Goal: Task Accomplishment & Management: Complete application form

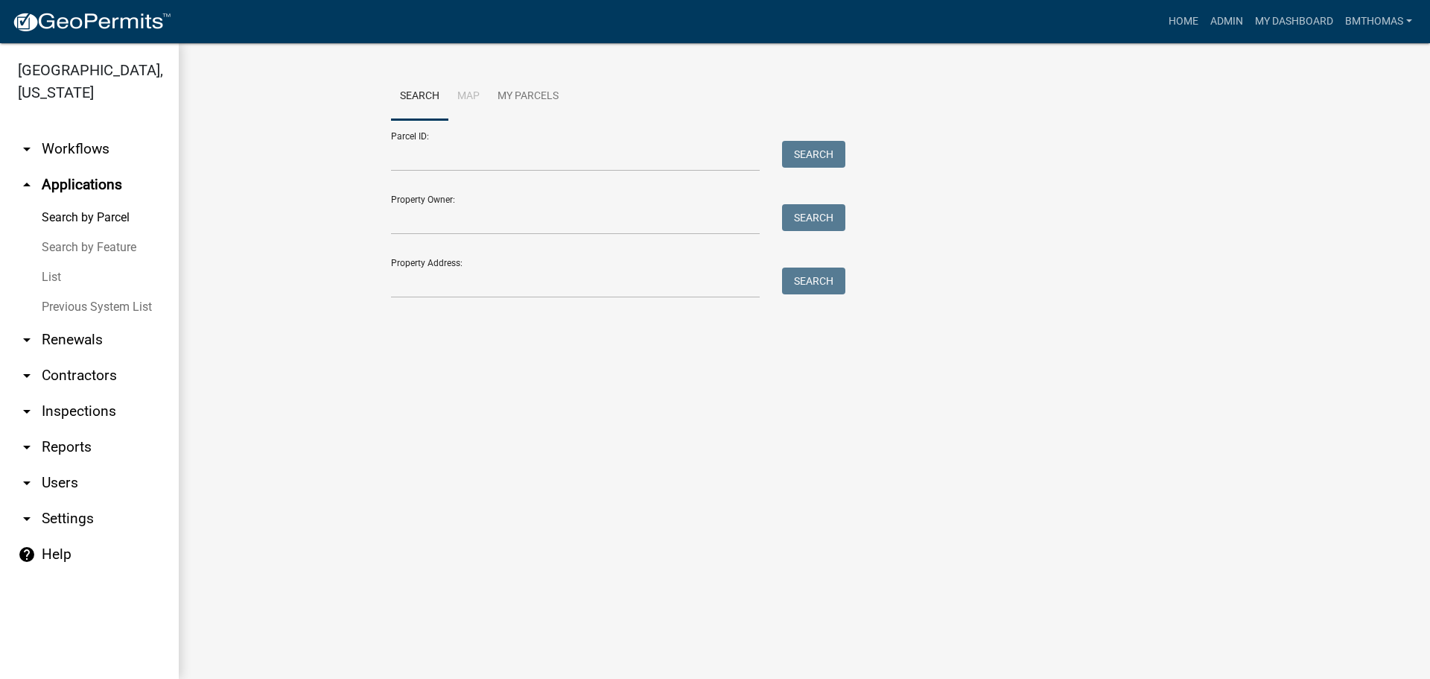
click at [56, 131] on link "arrow_drop_down Workflows" at bounding box center [89, 149] width 179 height 36
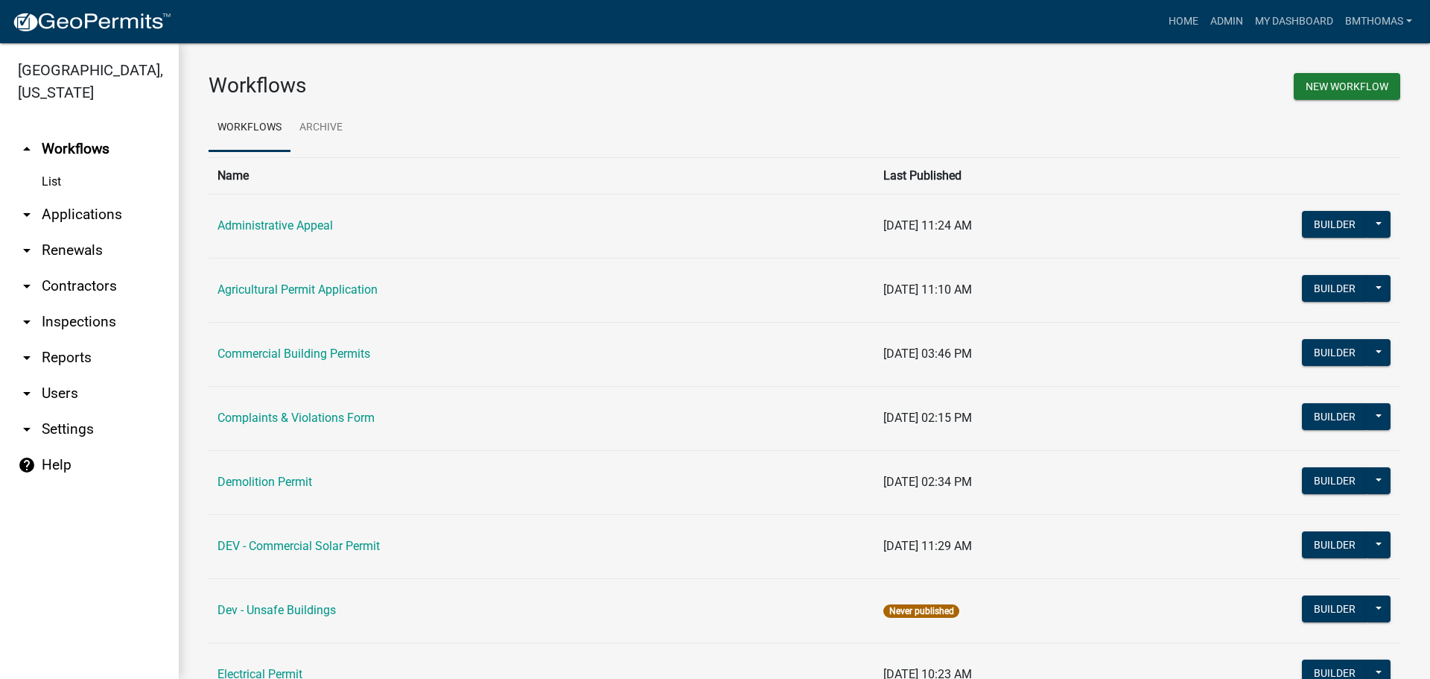
click at [100, 197] on link "arrow_drop_down Applications" at bounding box center [89, 215] width 179 height 36
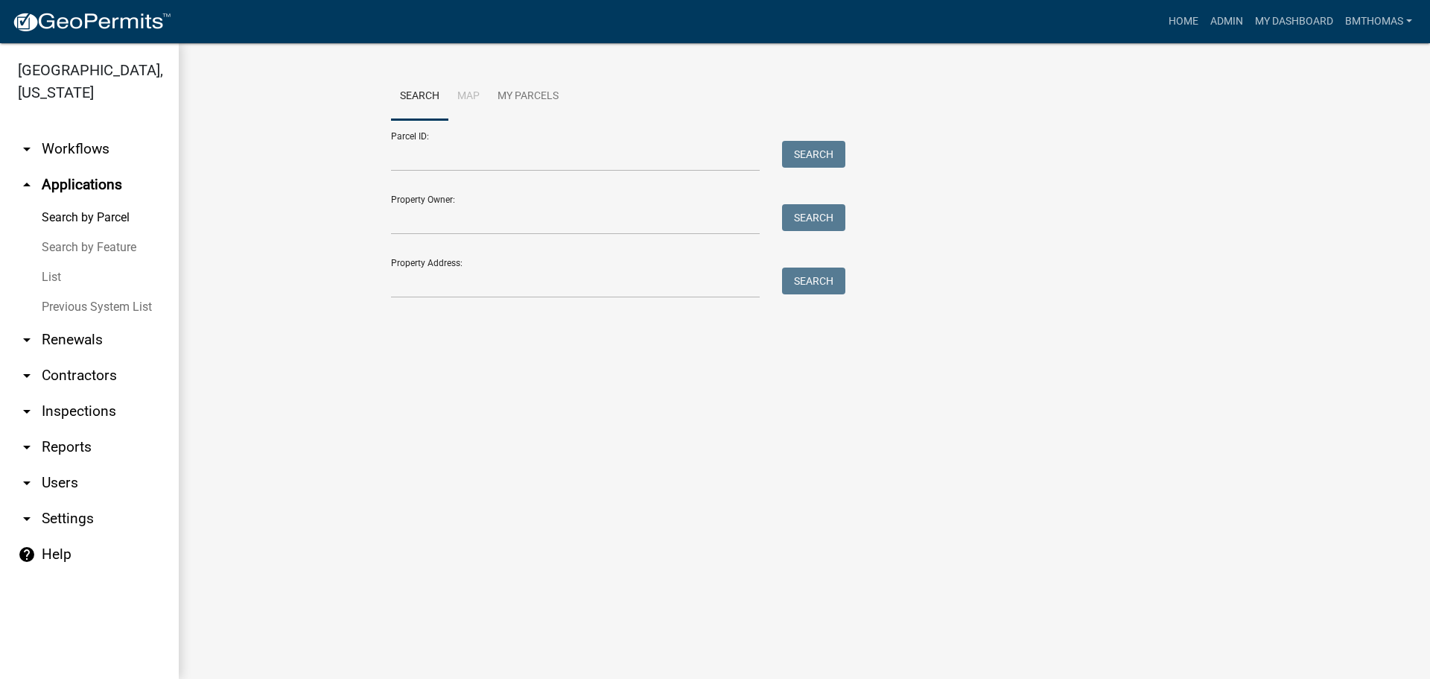
click at [54, 262] on link "List" at bounding box center [89, 277] width 179 height 30
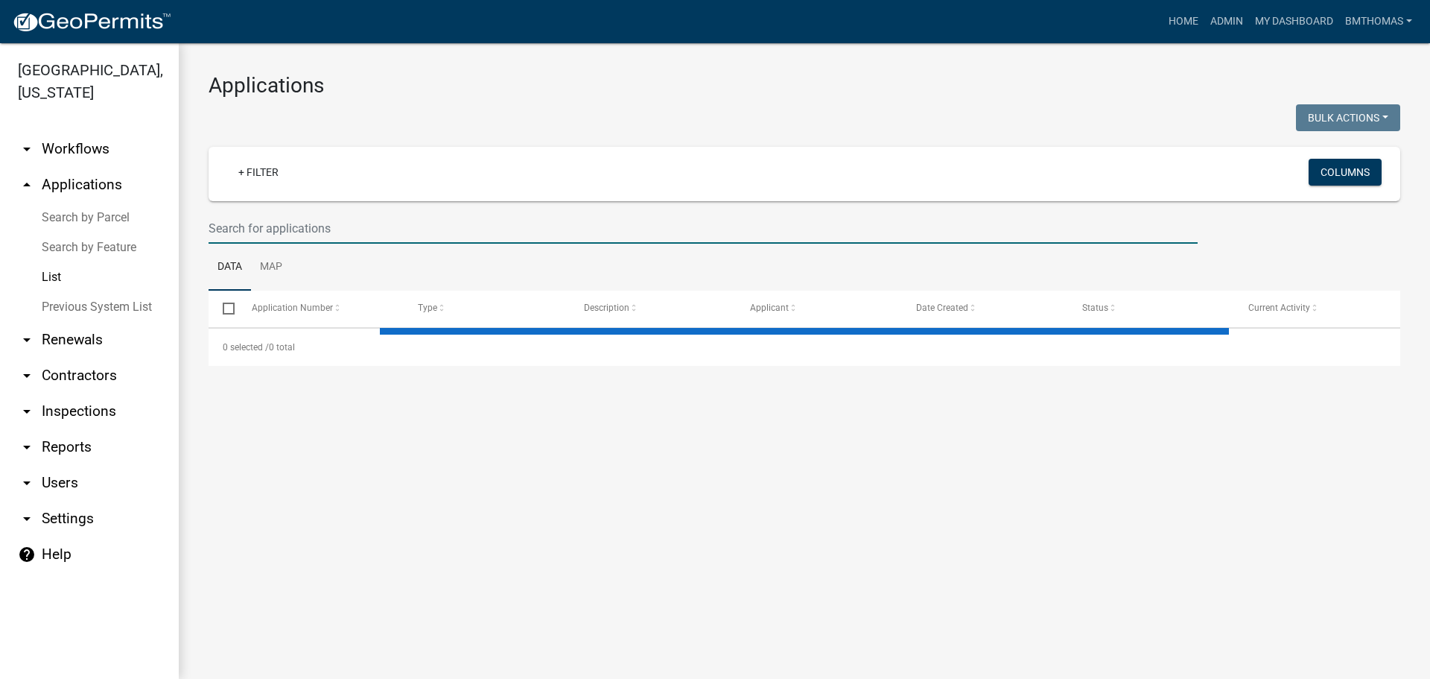
click at [220, 233] on input "text" at bounding box center [703, 228] width 989 height 31
select select "3: 100"
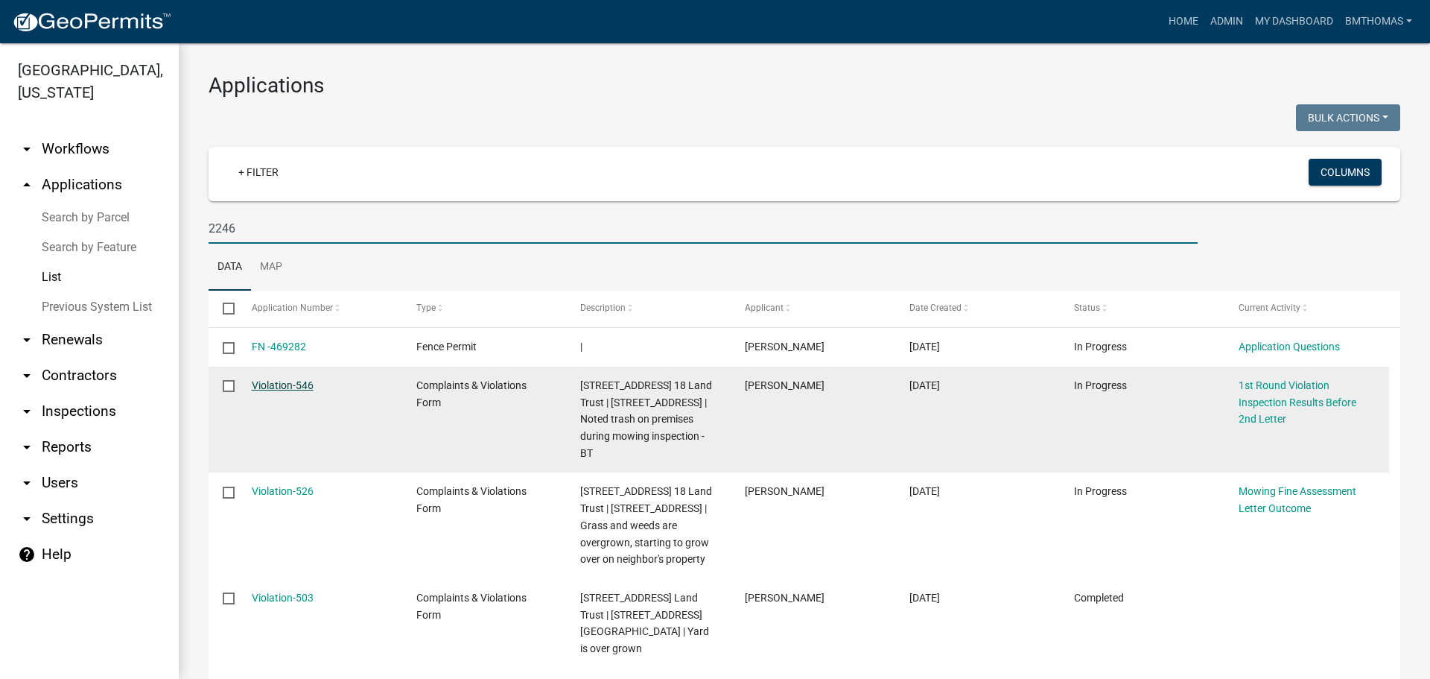
type input "2246"
click at [283, 380] on link "Violation-546" at bounding box center [283, 385] width 62 height 12
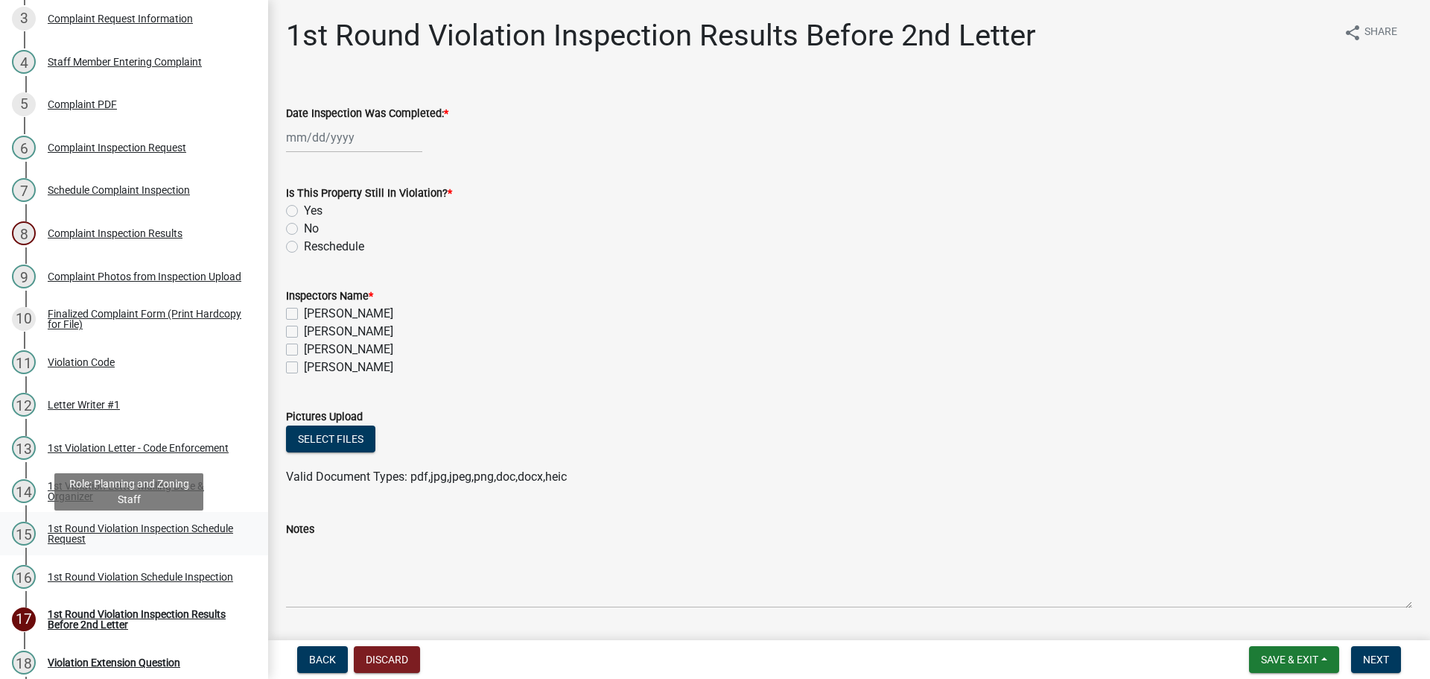
scroll to position [372, 0]
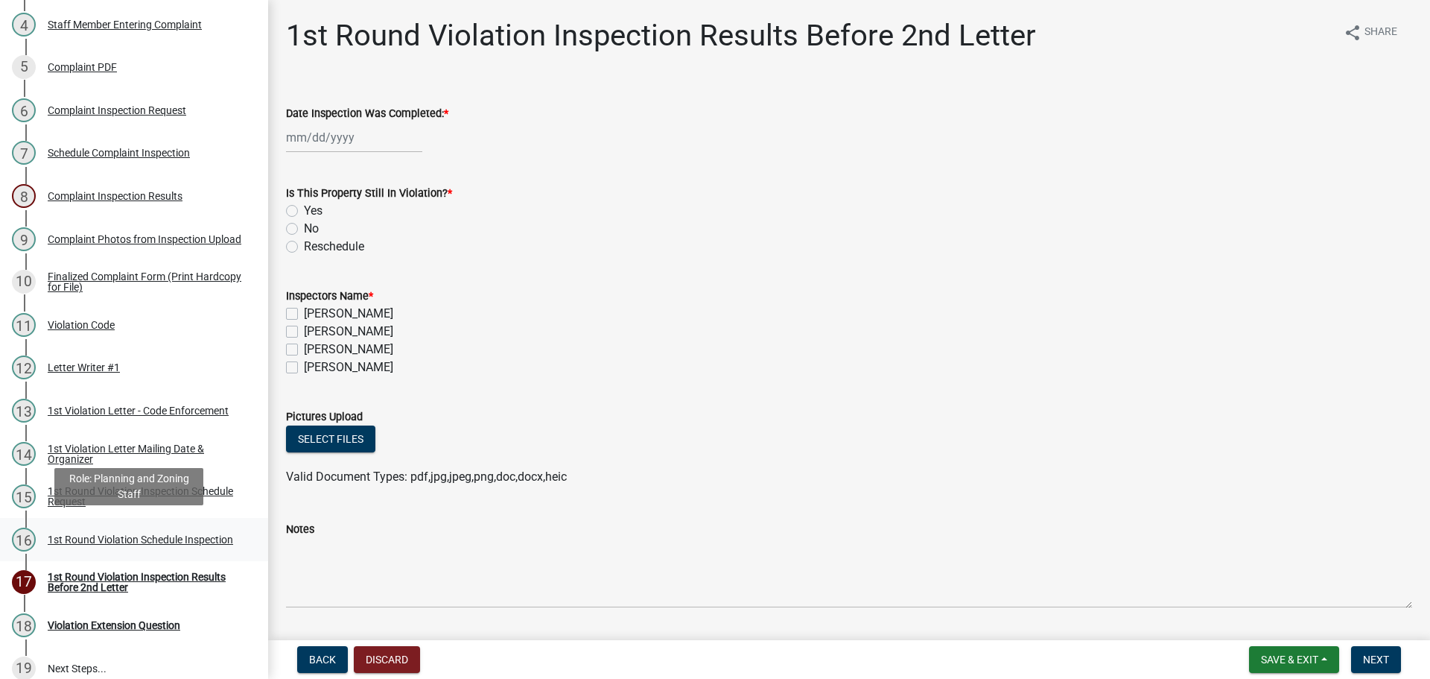
click at [106, 536] on div "1st Round Violation Schedule Inspection" at bounding box center [140, 539] width 185 height 10
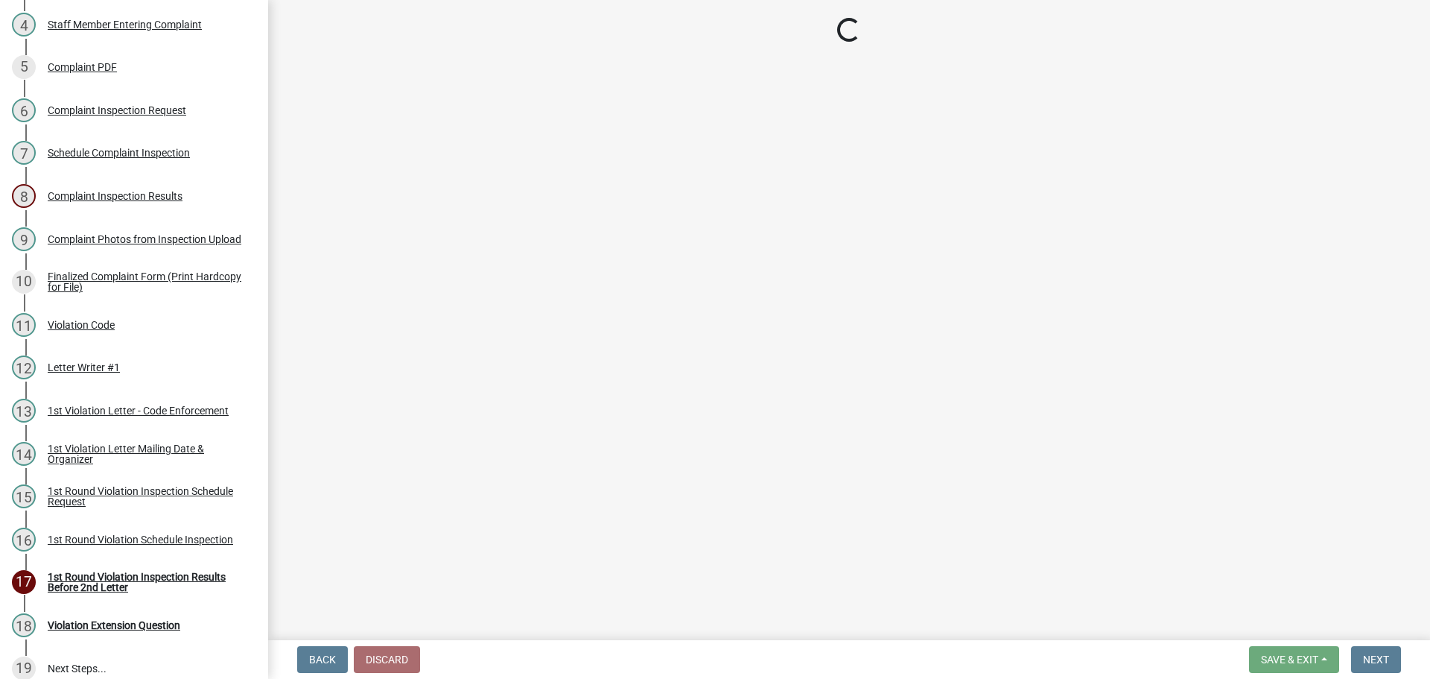
select select "0324ce59-dc13-463c-88f6-21718b6e040a"
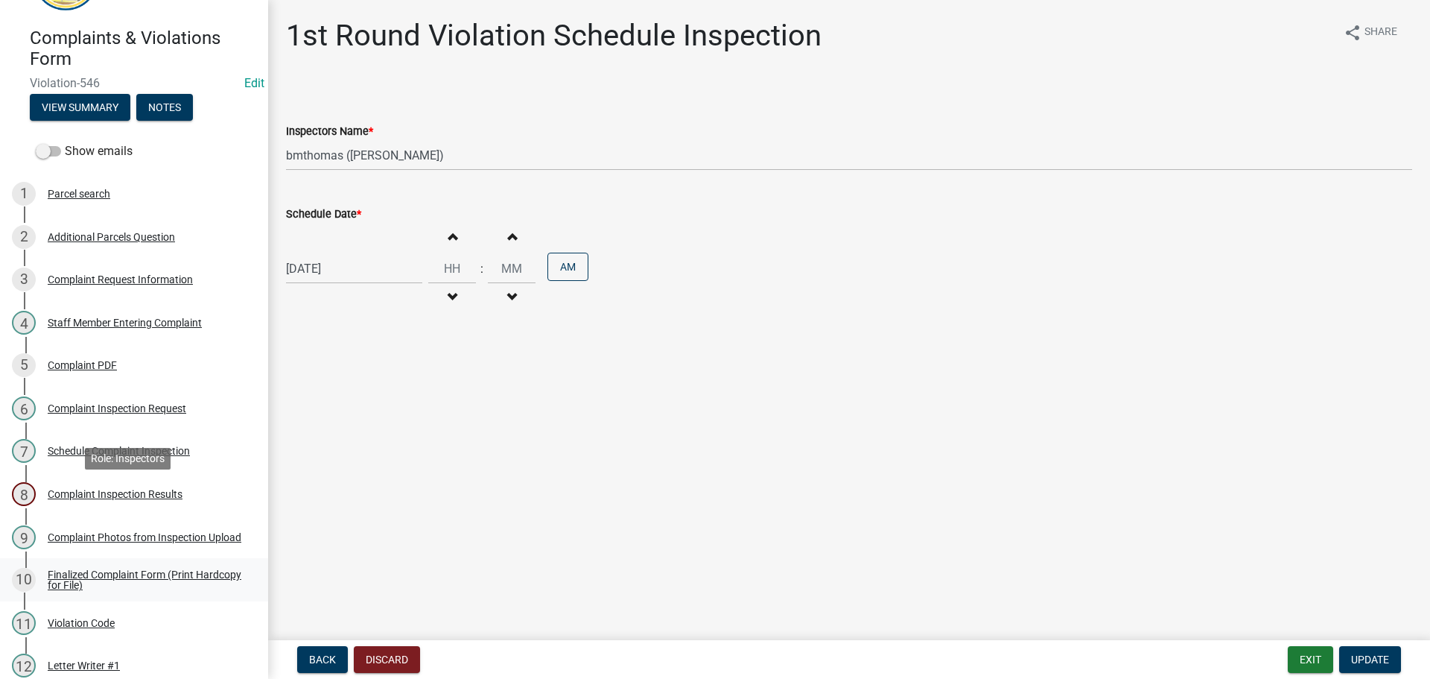
scroll to position [0, 0]
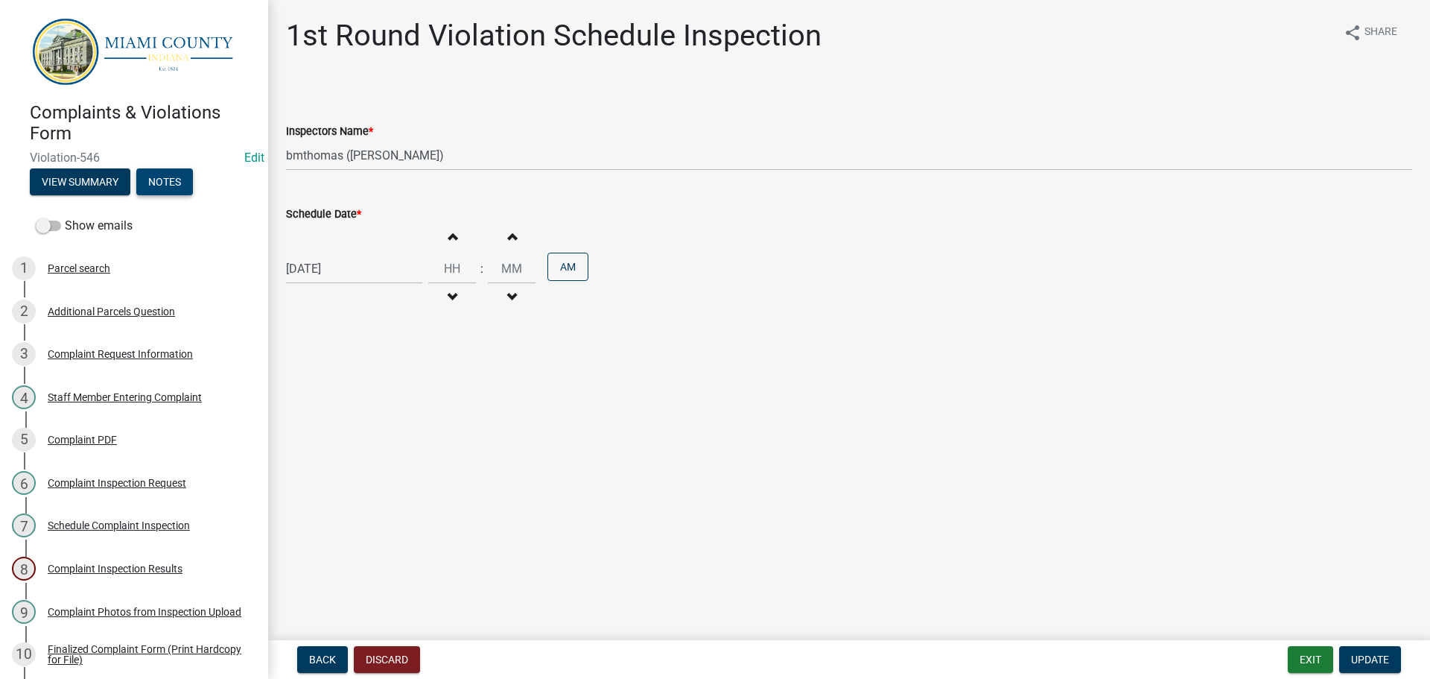
click at [153, 181] on button "Notes" at bounding box center [164, 181] width 57 height 27
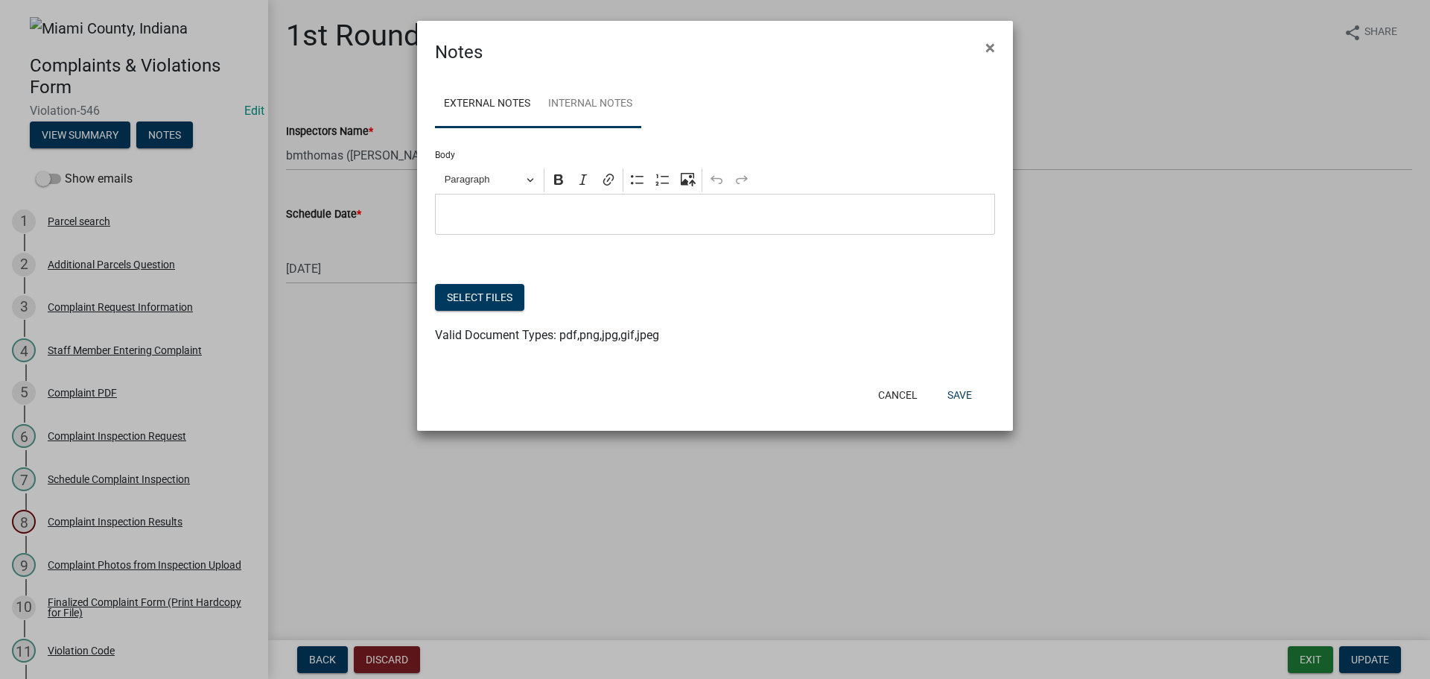
click at [609, 117] on link "Internal Notes" at bounding box center [590, 104] width 102 height 48
click at [884, 396] on button "Cancel" at bounding box center [897, 394] width 63 height 27
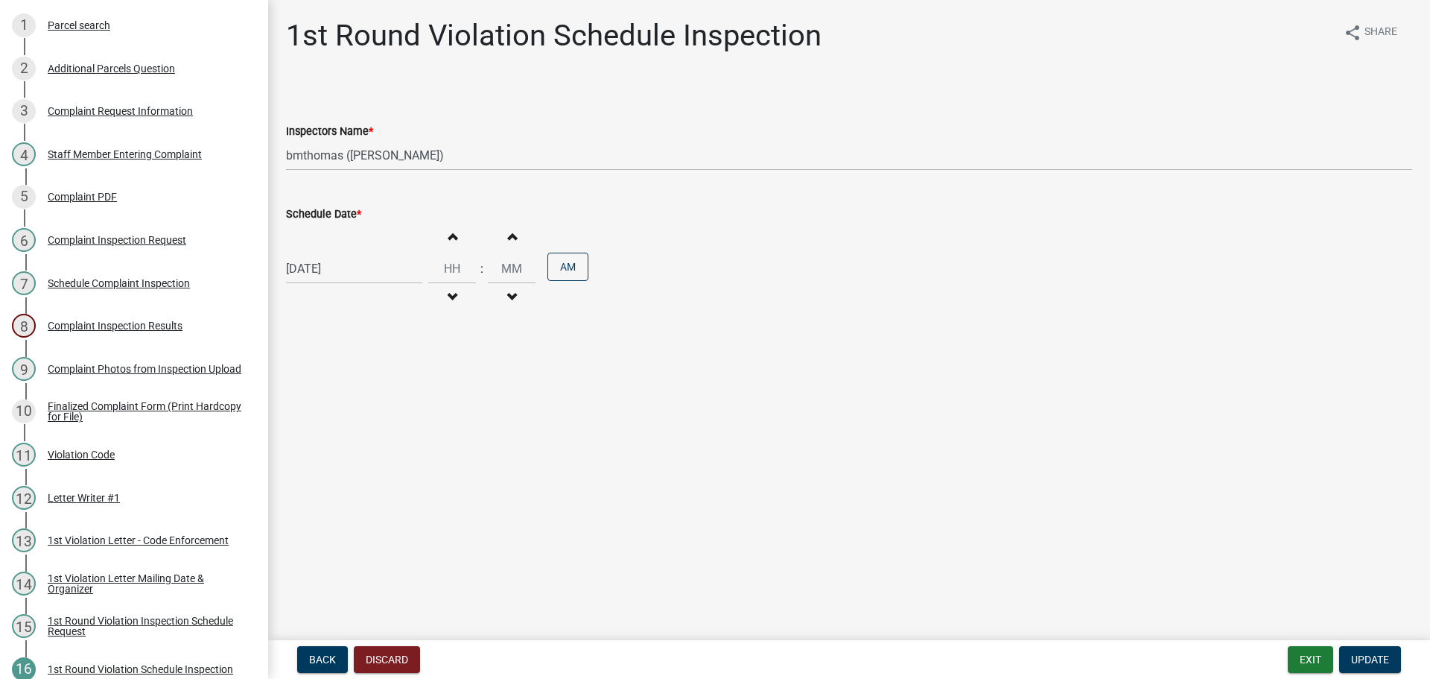
scroll to position [223, 0]
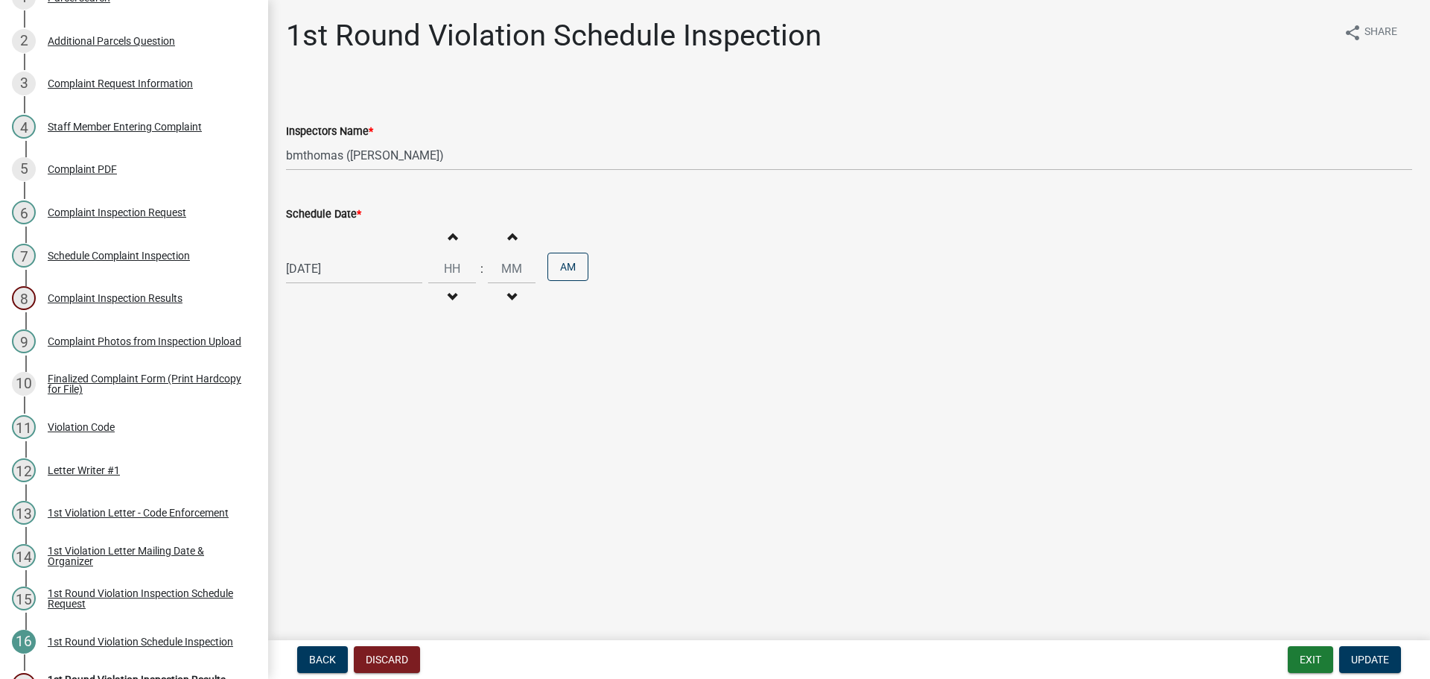
click at [337, 255] on div "[DATE] Increment hours Decrement hours : Increment minutes Decrement minutes AM" at bounding box center [849, 269] width 1126 height 92
click at [338, 259] on div "[DATE]" at bounding box center [354, 268] width 136 height 31
select select "8"
select select "2025"
click at [437, 282] on input "Hours" at bounding box center [452, 268] width 48 height 31
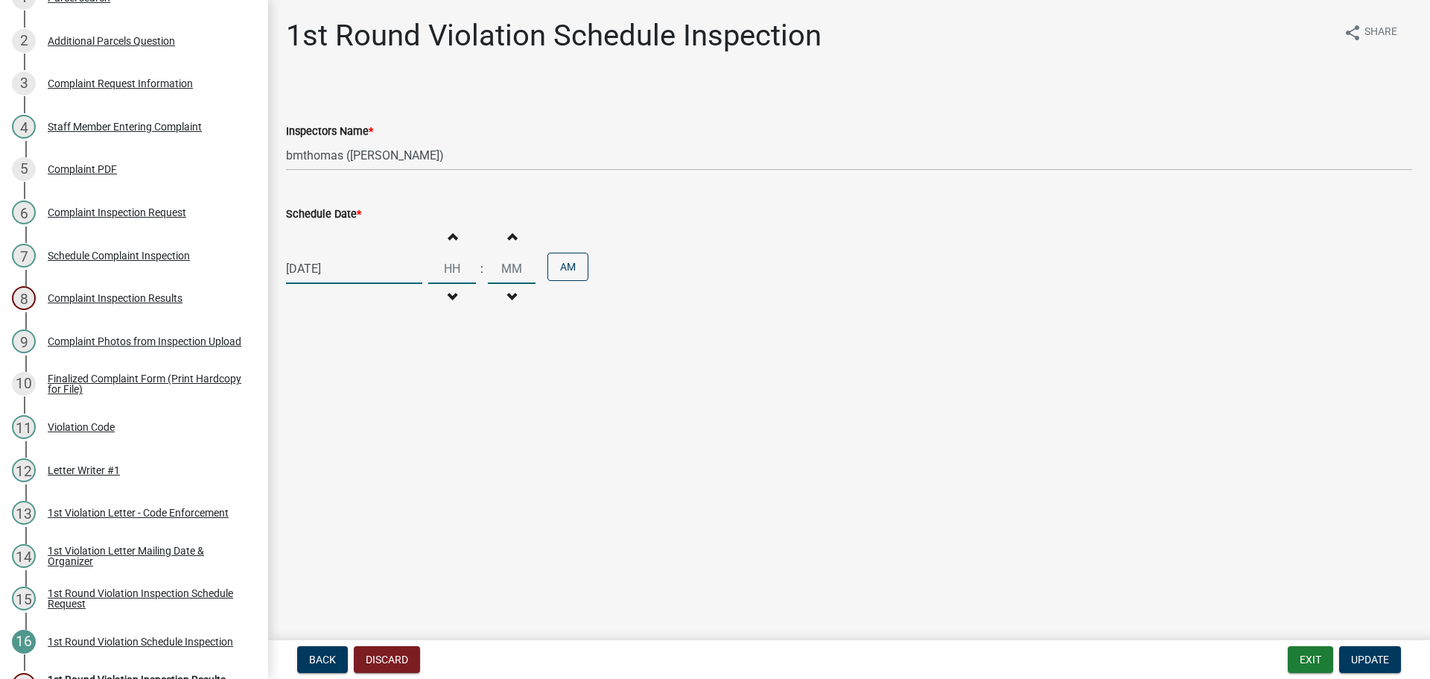
select select "8"
select select "2025"
click at [324, 264] on div "[DATE] [PERSON_NAME] Apr [PERSON_NAME][DATE] Sep Oct Nov [DATE] 1526 1527 1528 …" at bounding box center [354, 268] width 136 height 31
click at [447, 308] on button "Next month" at bounding box center [444, 300] width 18 height 24
select select "9"
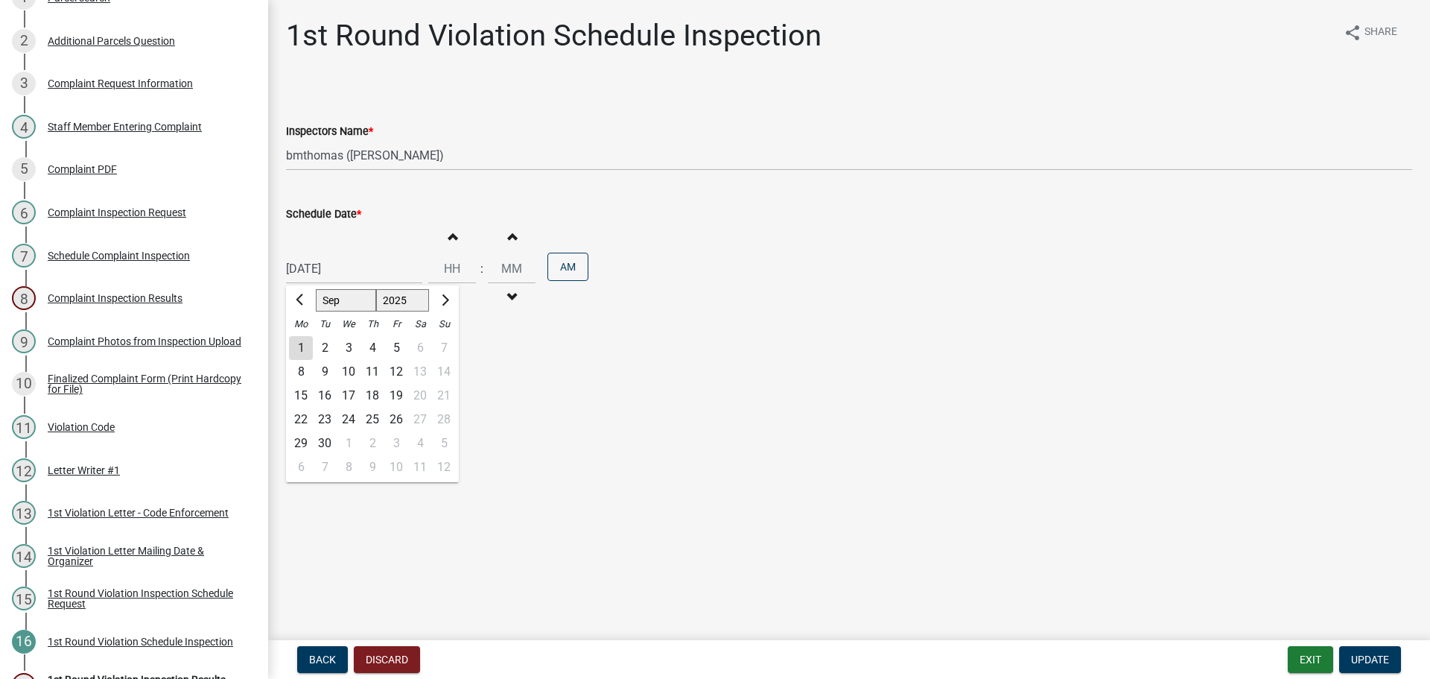
click at [300, 375] on div "8" at bounding box center [301, 372] width 24 height 24
type input "[DATE]"
click at [1363, 661] on span "Update" at bounding box center [1370, 659] width 38 height 12
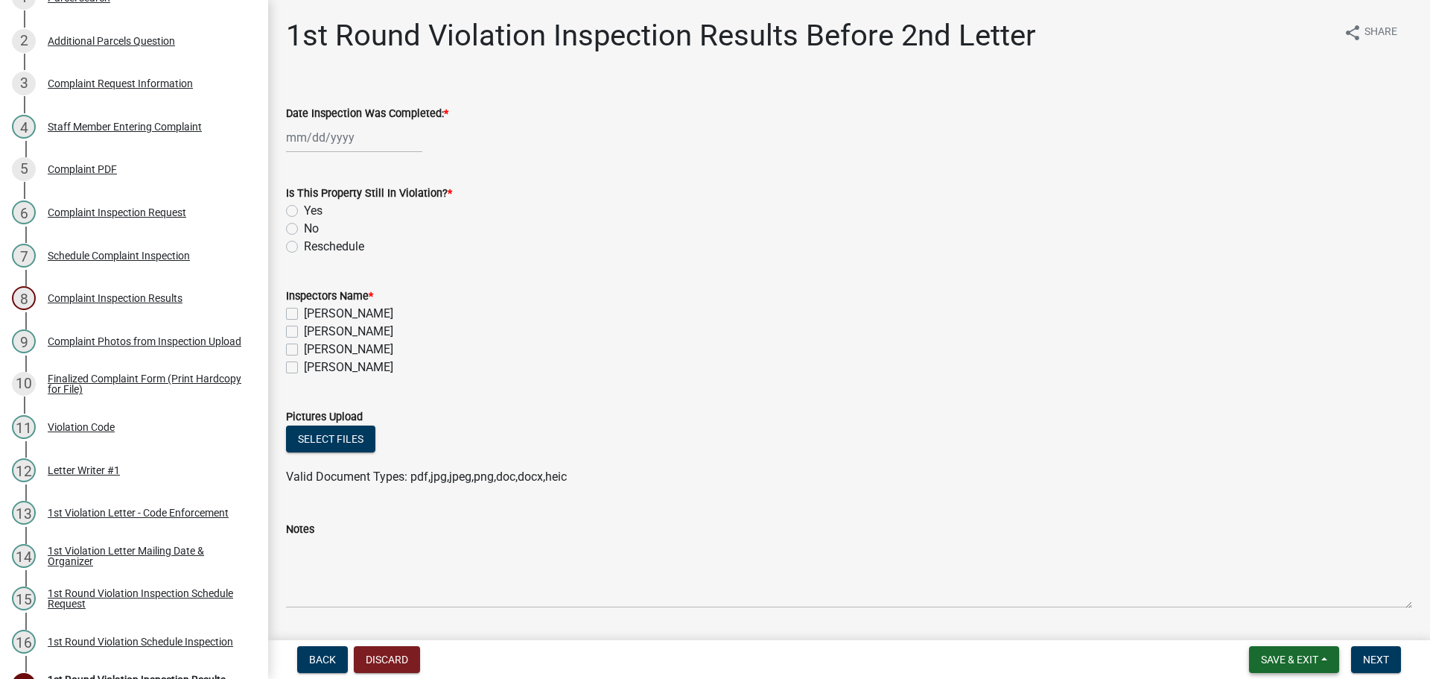
click at [1268, 661] on span "Save & Exit" at bounding box center [1289, 659] width 57 height 12
click at [1267, 629] on button "Save & Exit" at bounding box center [1279, 621] width 119 height 36
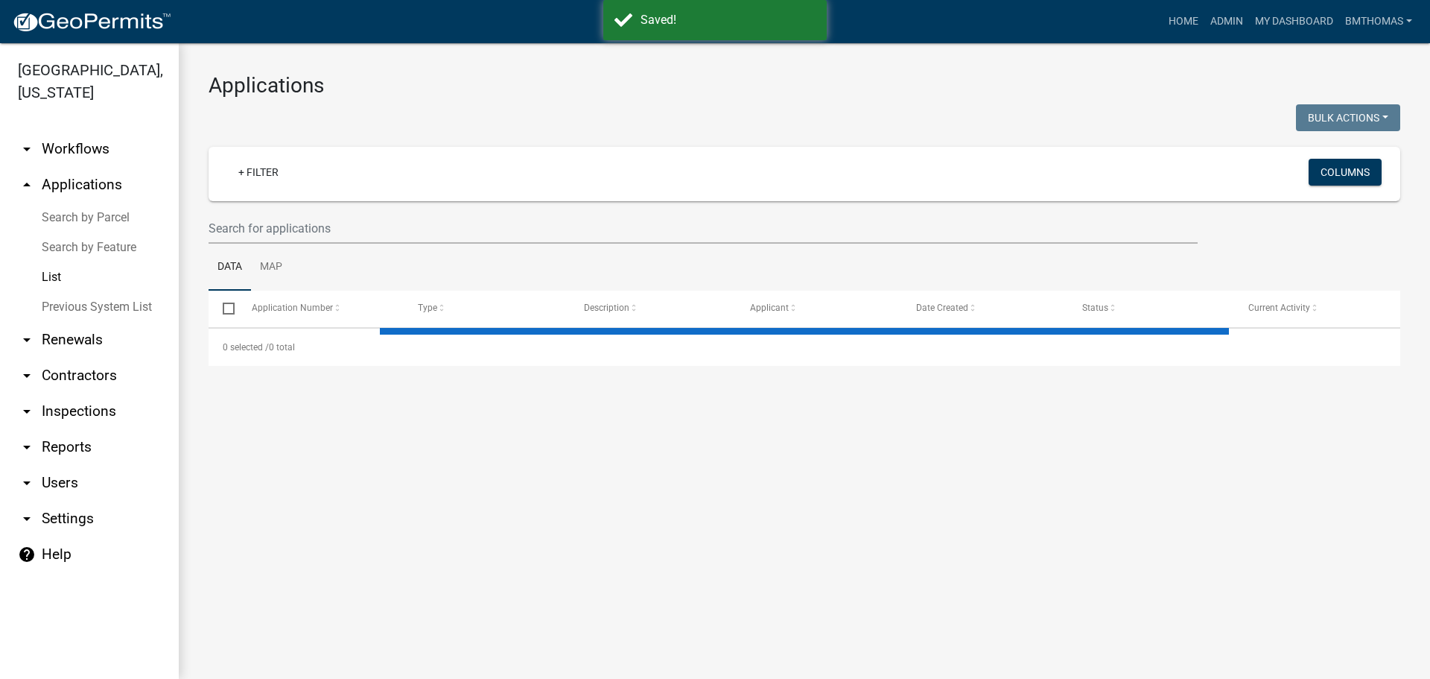
select select "3: 100"
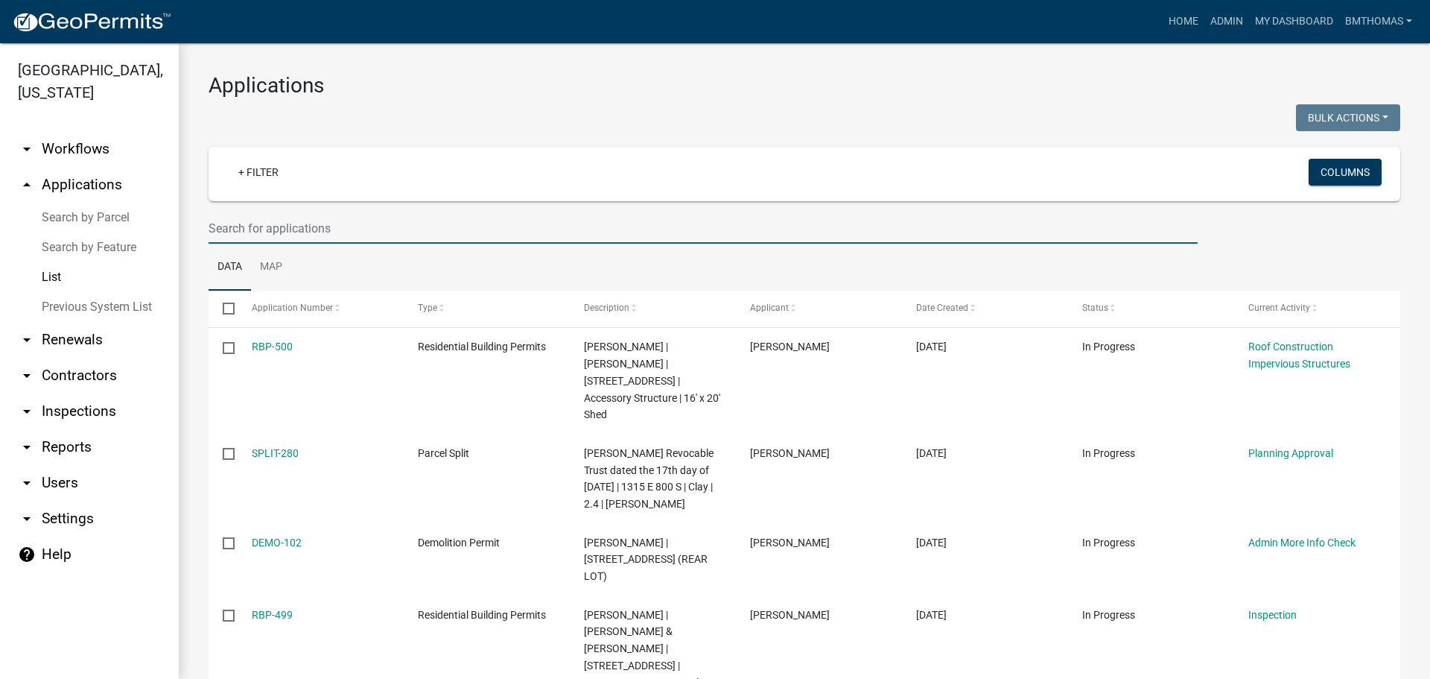
click at [337, 232] on input "text" at bounding box center [703, 228] width 989 height 31
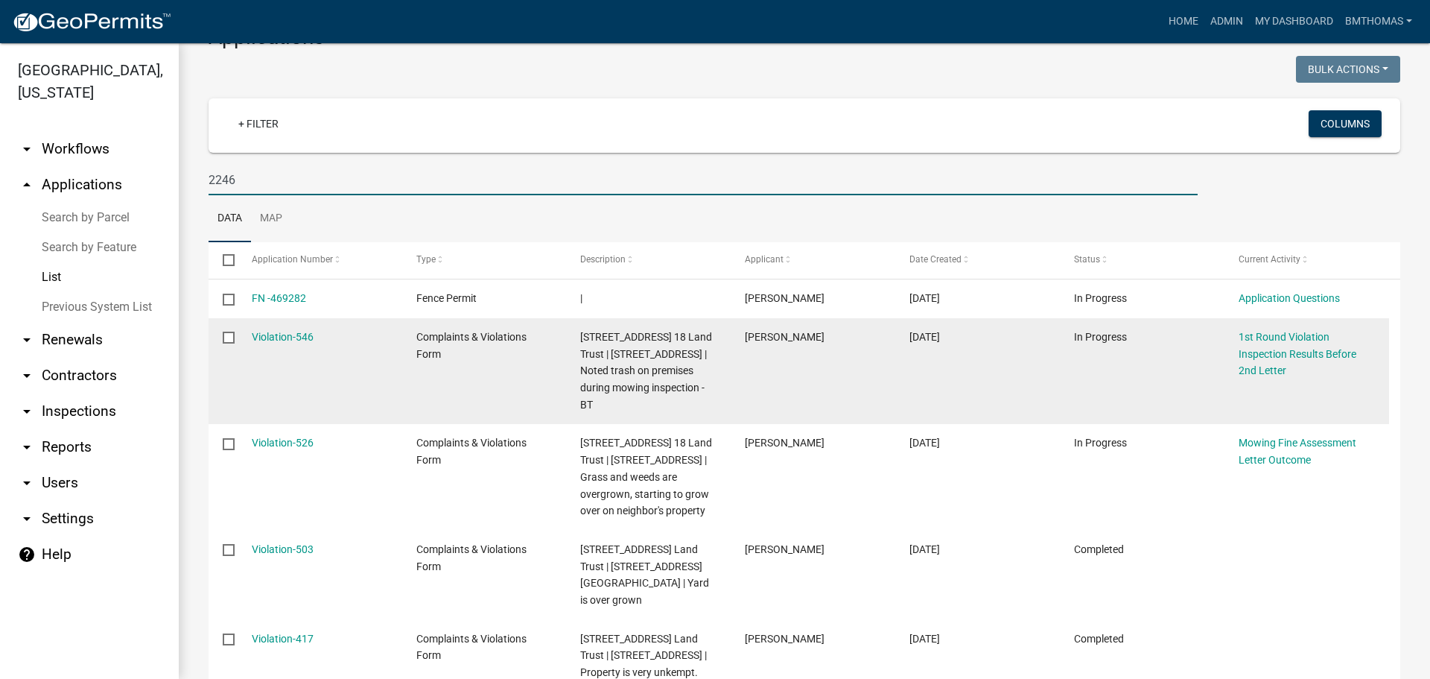
scroll to position [74, 0]
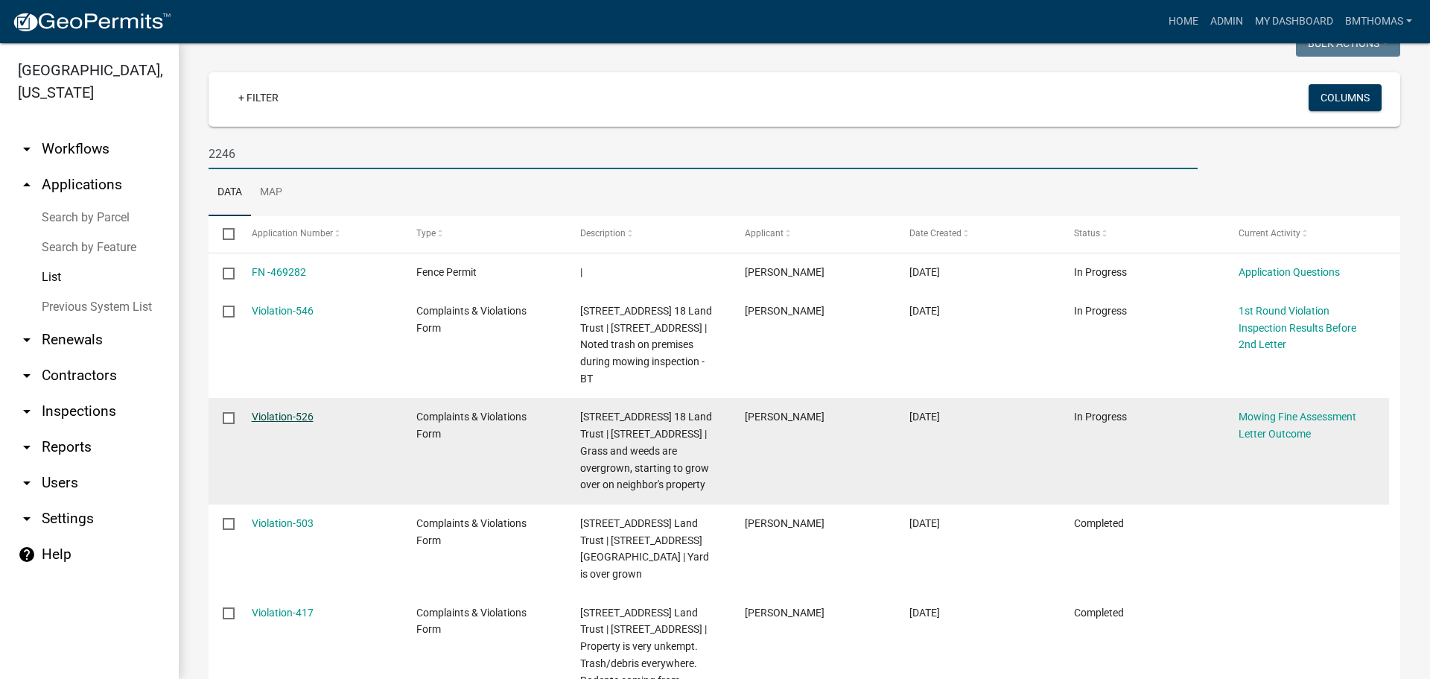
type input "2246"
click at [302, 416] on link "Violation-526" at bounding box center [283, 416] width 62 height 12
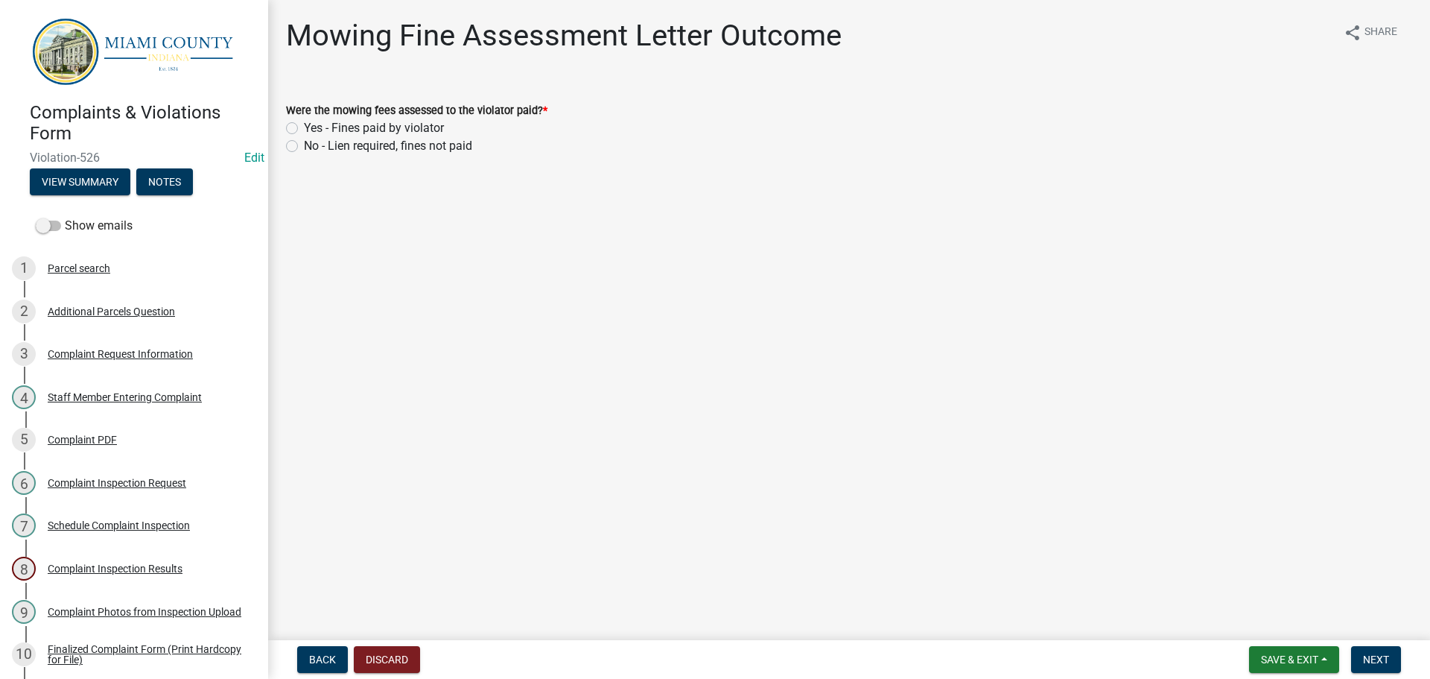
click at [284, 127] on div "Were the mowing fees assessed to the violator paid? * Yes - Fines paid by viola…" at bounding box center [849, 119] width 1149 height 72
click at [304, 122] on label "Yes - Fines paid by violator" at bounding box center [374, 128] width 140 height 18
click at [304, 122] on input "Yes - Fines paid by violator" at bounding box center [309, 124] width 10 height 10
radio input "true"
click at [1395, 656] on button "Next" at bounding box center [1376, 659] width 50 height 27
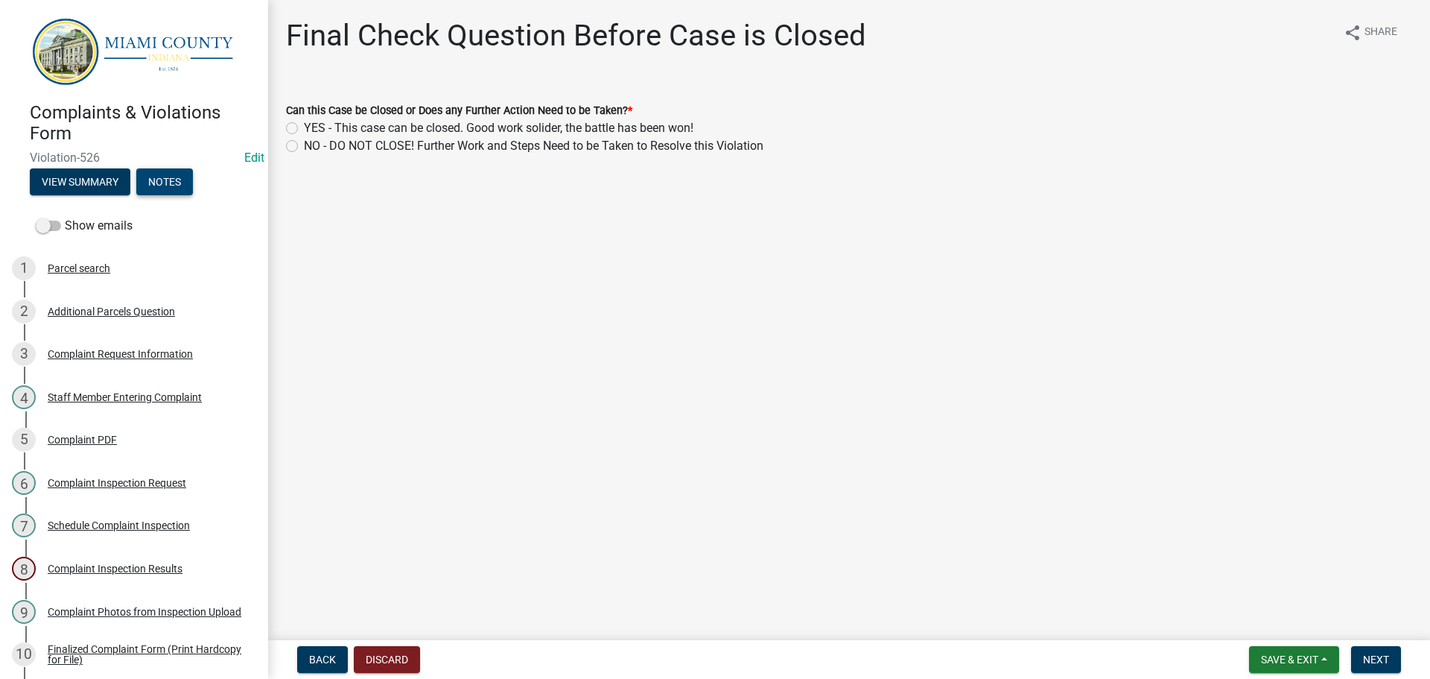
click at [189, 174] on button "Notes" at bounding box center [164, 181] width 57 height 27
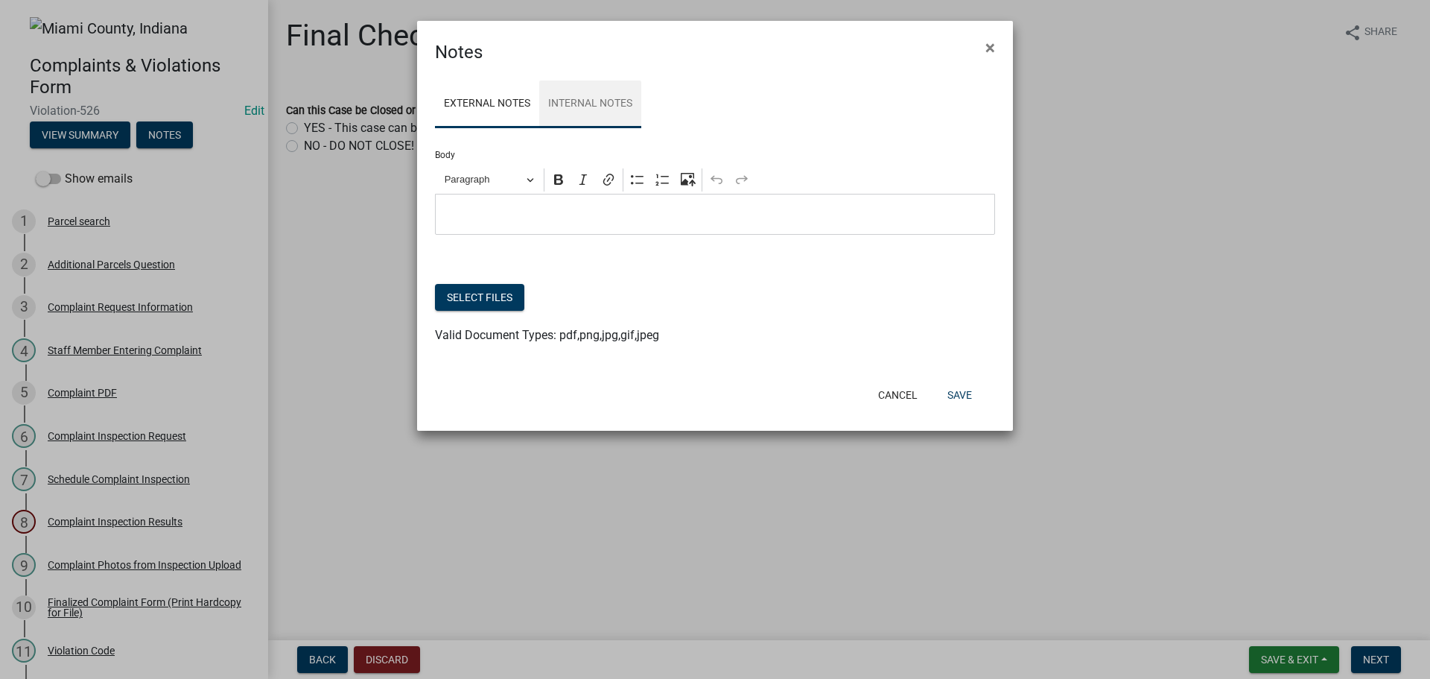
click at [589, 114] on link "Internal Notes" at bounding box center [590, 104] width 102 height 48
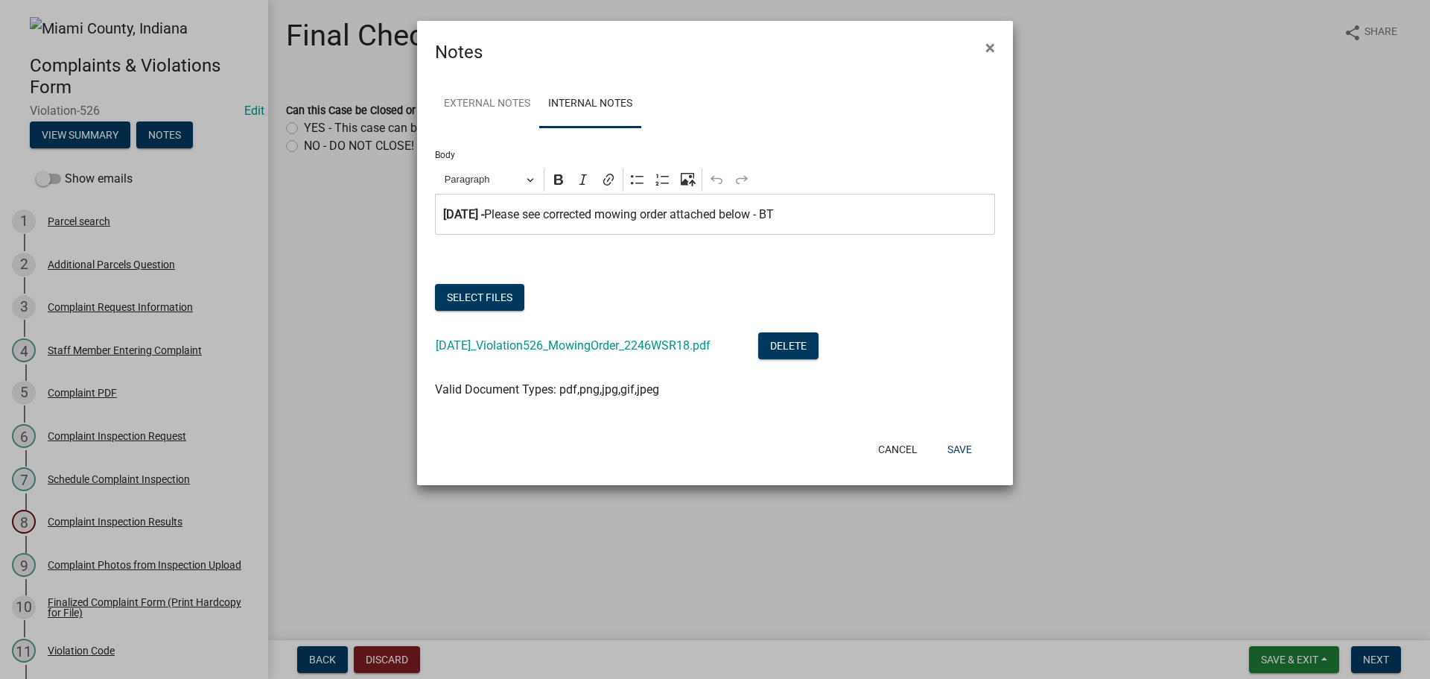
click at [803, 215] on p "⁠⁠⁠⁠⁠⁠⁠ [DATE] - Please see corrected mowing order attached below - BT" at bounding box center [715, 215] width 545 height 18
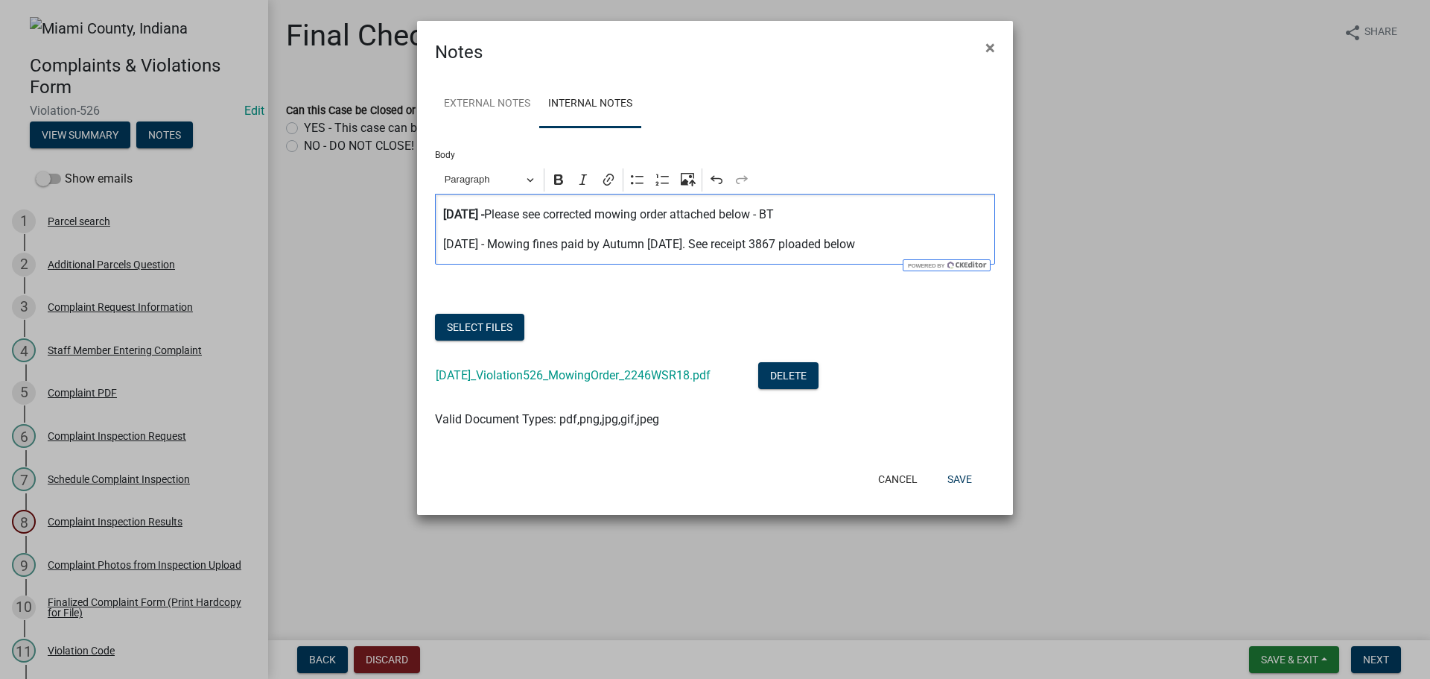
click at [768, 247] on p "[DATE] - Mowing fines paid by Autumn [DATE]. See receipt 3867 ploaded below" at bounding box center [715, 244] width 545 height 18
click at [772, 247] on p "[DATE] - Mowing fines paid by Autumn [DATE]. See receipt 3867 ploaded below" at bounding box center [715, 244] width 545 height 18
click at [854, 250] on p "[DATE] - Mowing fines paid by Autumn [DATE]. See receipt 3867 uploaded below" at bounding box center [715, 244] width 545 height 18
drag, startPoint x: 477, startPoint y: 247, endPoint x: 437, endPoint y: 229, distance: 43.7
click at [437, 229] on div "[DATE] - Please see corrected mowing order attached below - BT [DATE] - Mowing …" at bounding box center [715, 229] width 560 height 71
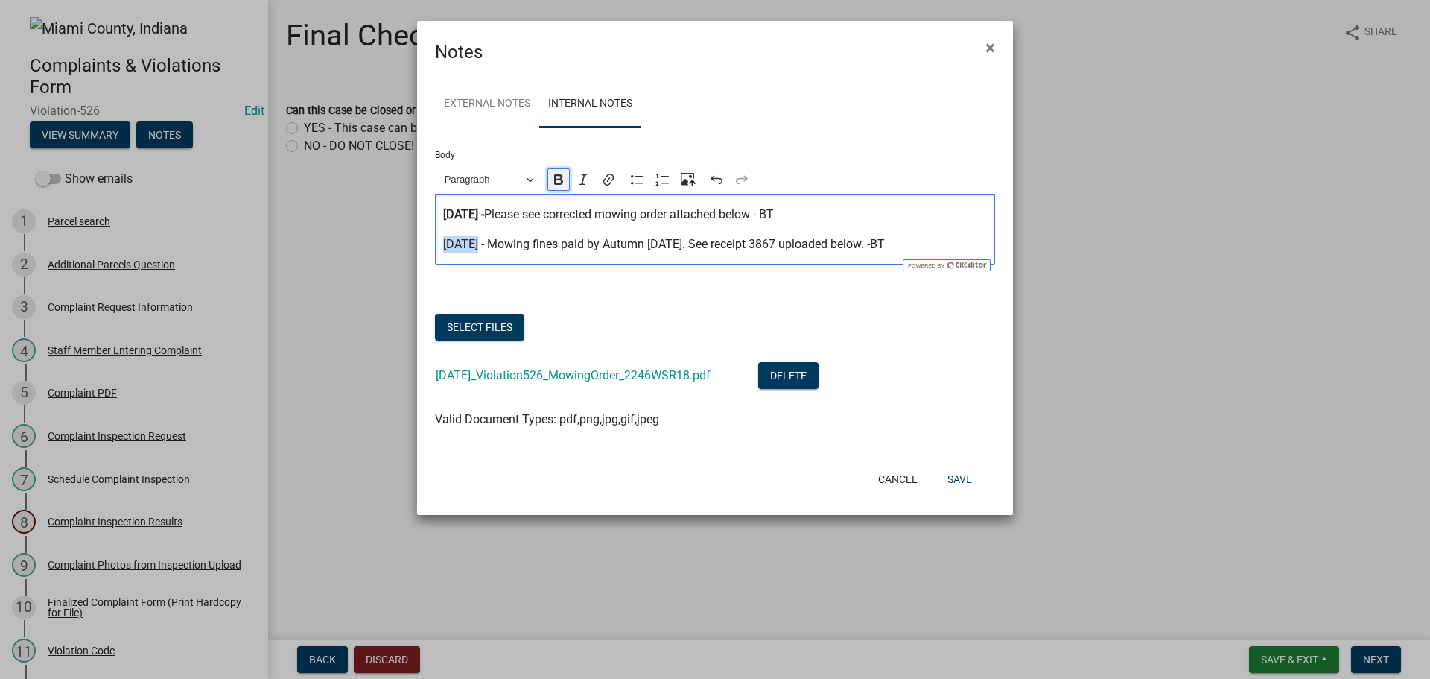
click at [564, 182] on icon "Editor toolbar" at bounding box center [558, 179] width 15 height 15
click at [600, 259] on div "[DATE] - Please see corrected mowing order attached below - BT [DATE] - Mowing …" at bounding box center [715, 229] width 560 height 71
click at [506, 331] on button "Select files" at bounding box center [479, 327] width 89 height 27
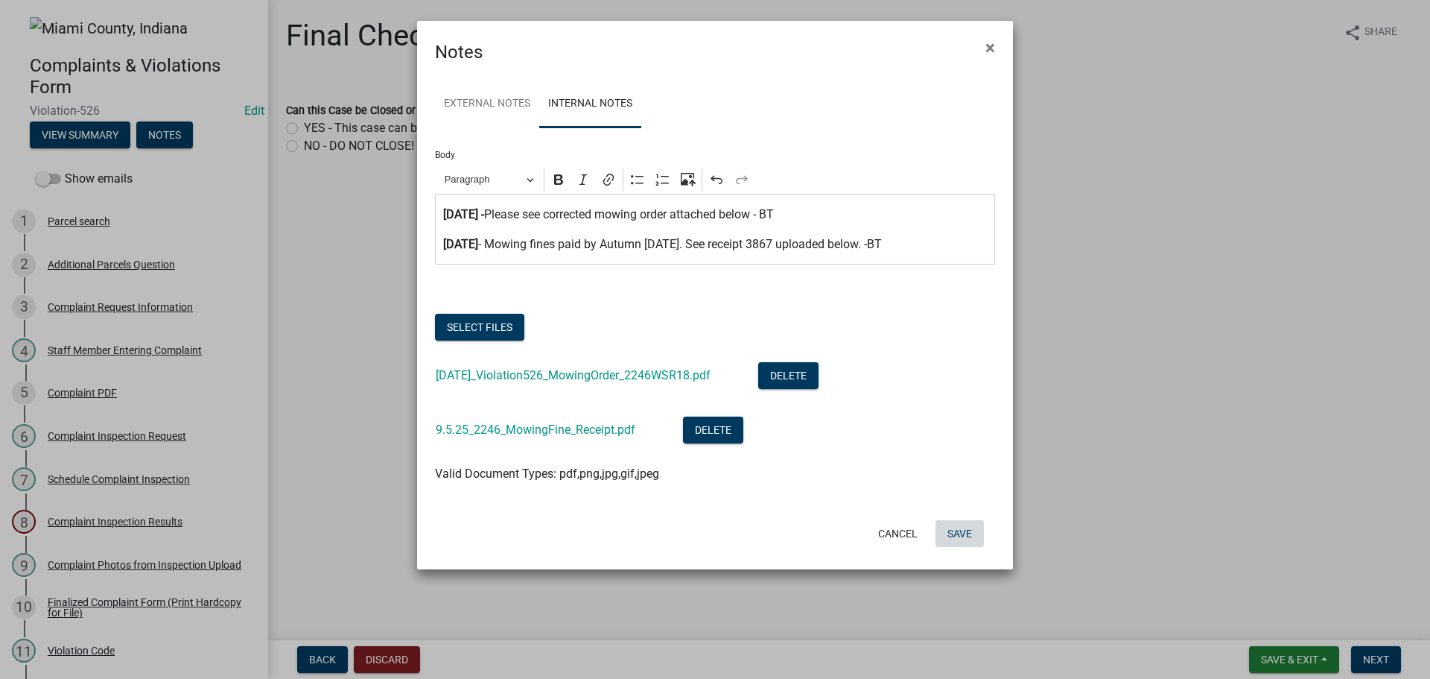
click at [942, 529] on button "Save" at bounding box center [960, 533] width 48 height 27
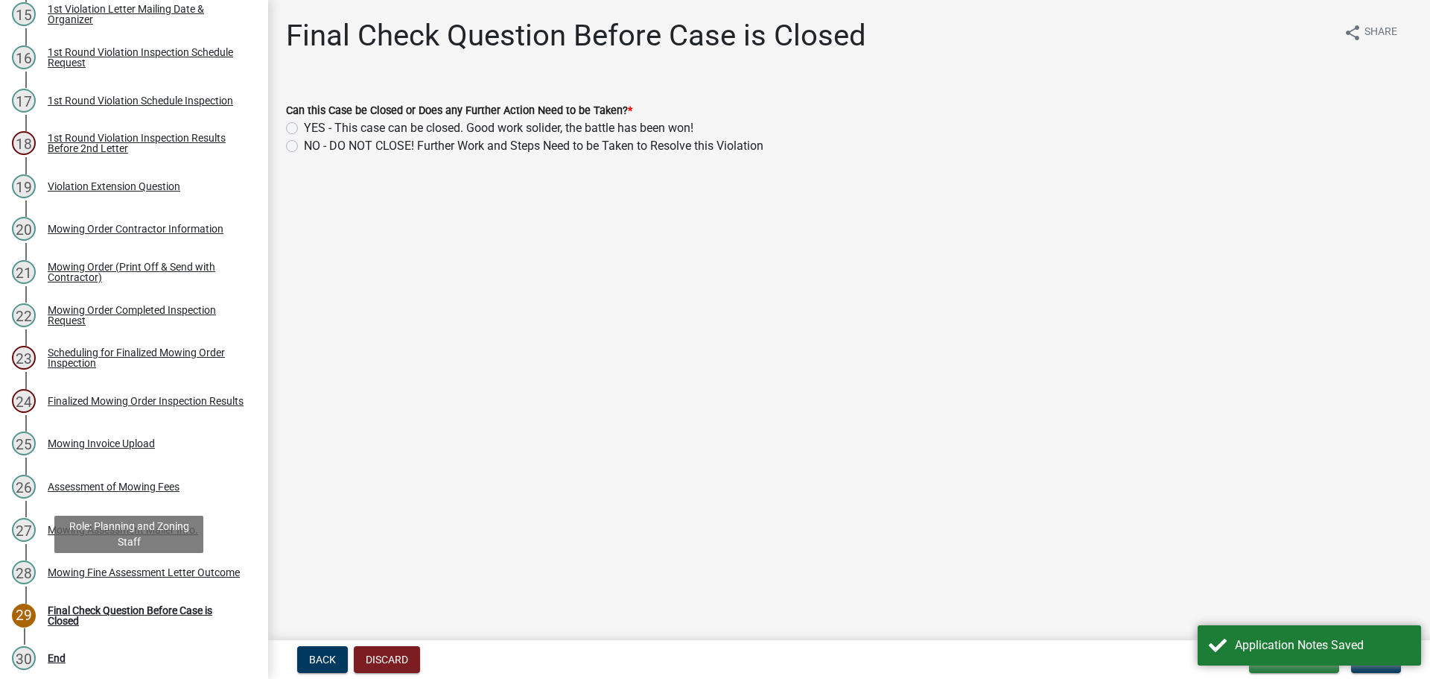
scroll to position [894, 0]
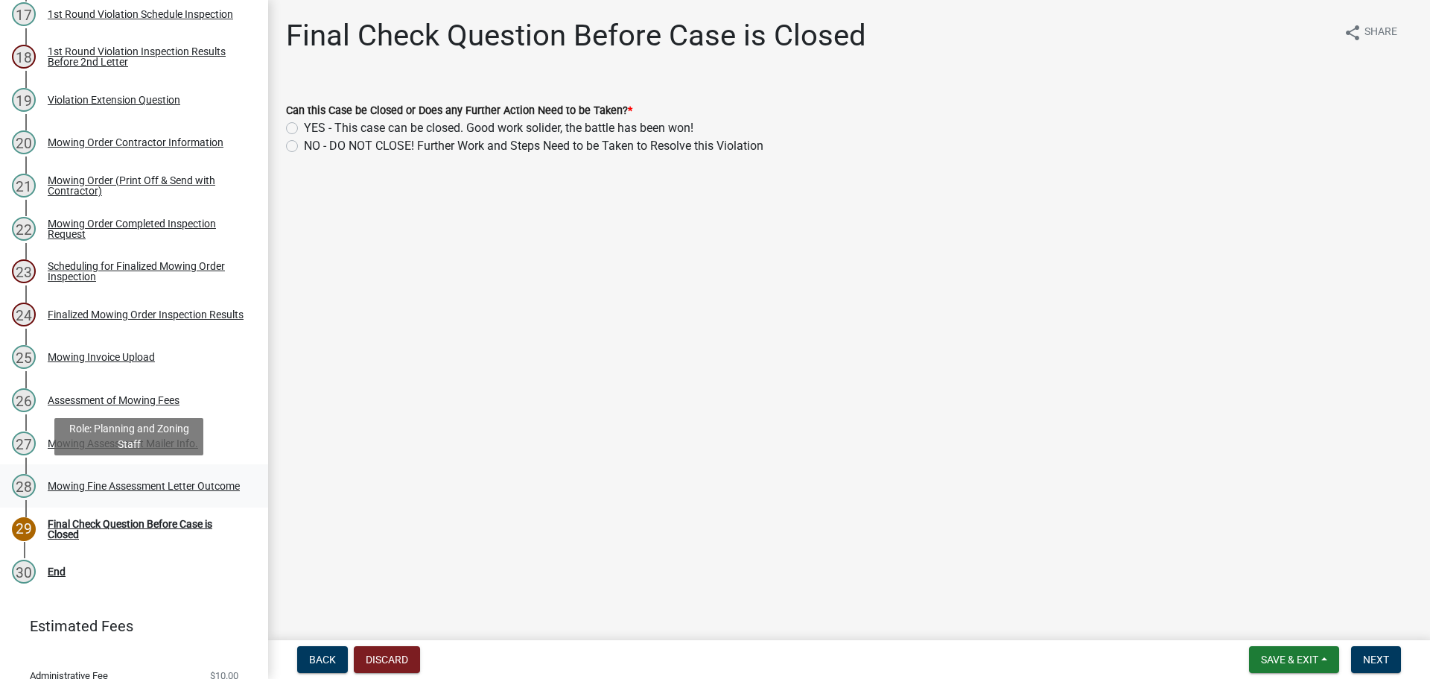
click at [58, 486] on div "Mowing Fine Assessment Letter Outcome" at bounding box center [144, 485] width 192 height 10
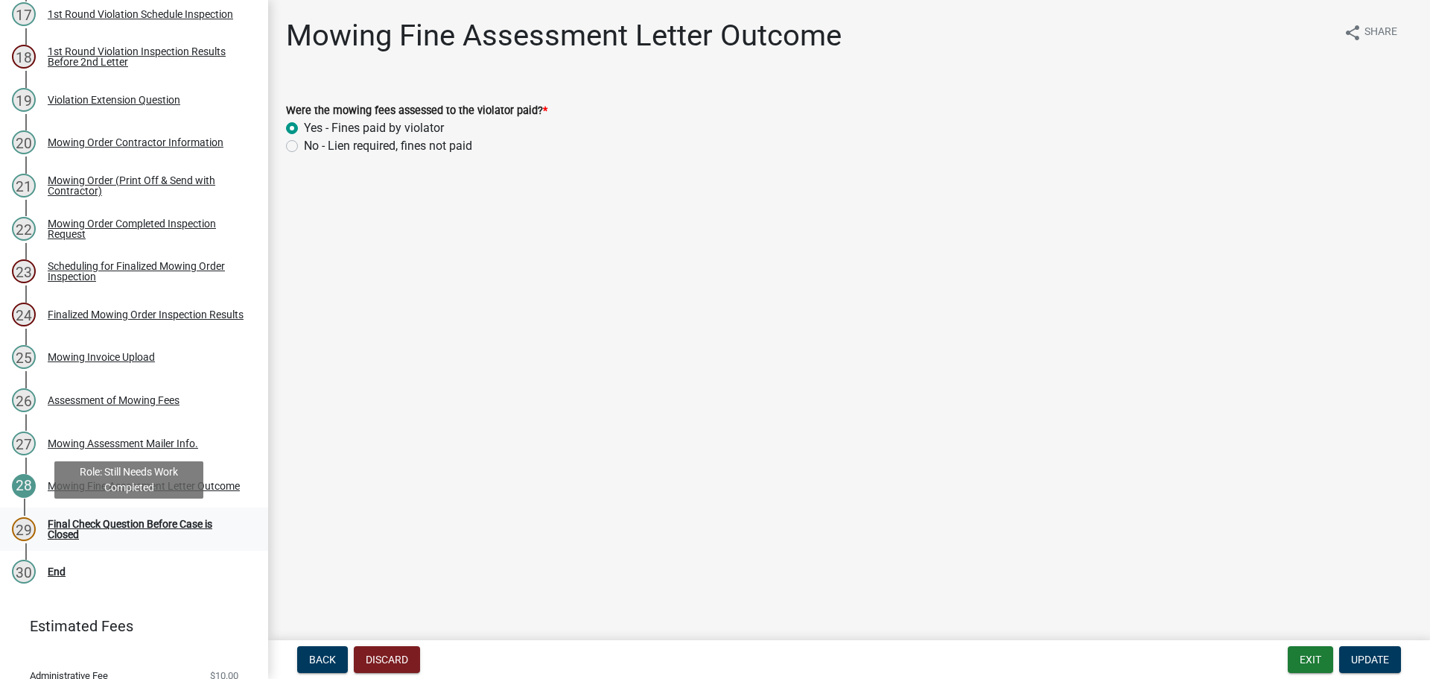
click at [69, 515] on link "29 Final Check Question Before Case is Closed" at bounding box center [134, 528] width 268 height 43
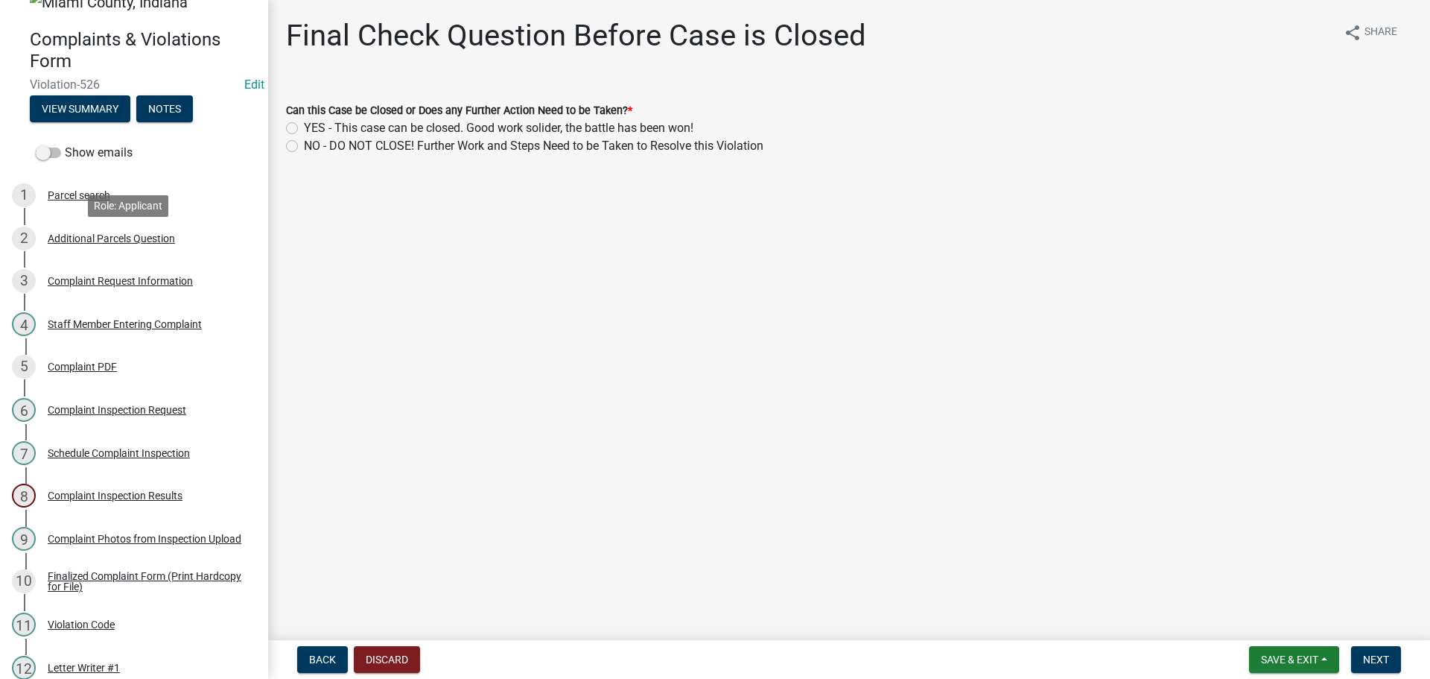
scroll to position [0, 0]
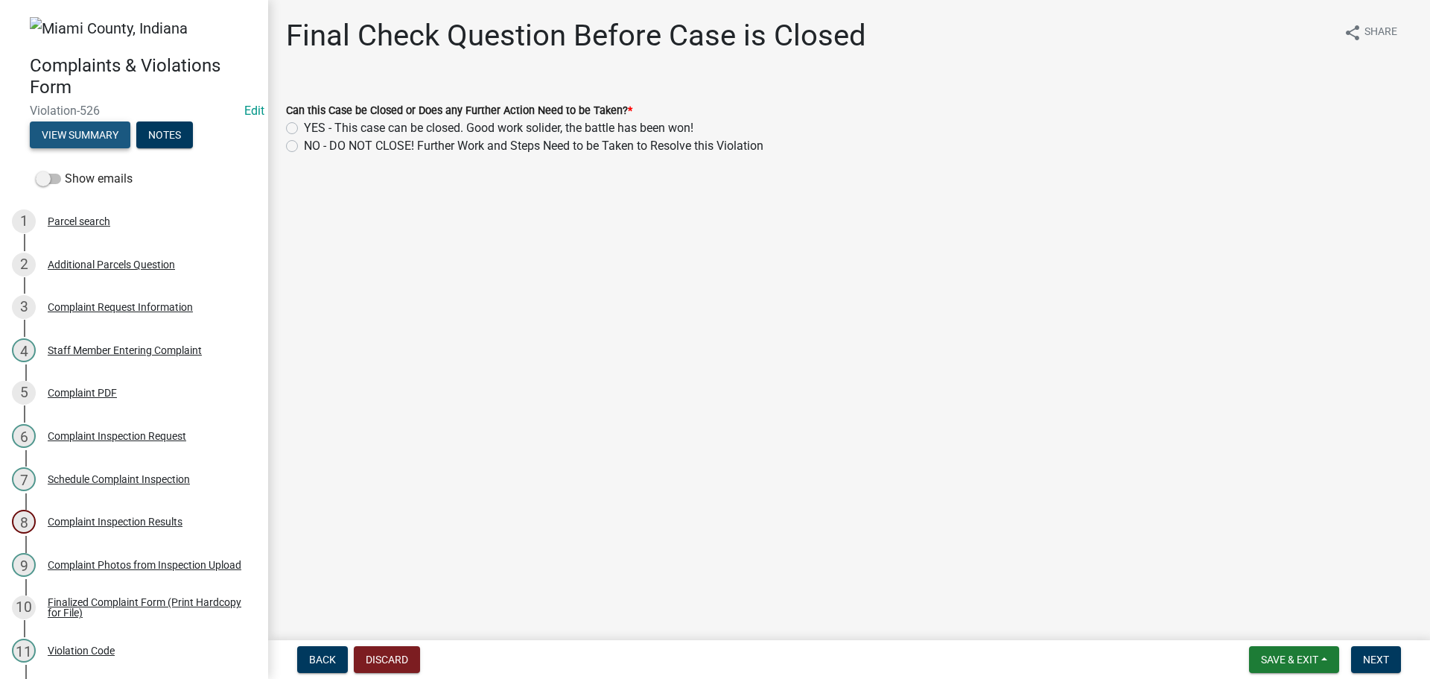
click at [106, 138] on button "View Summary" at bounding box center [80, 134] width 101 height 27
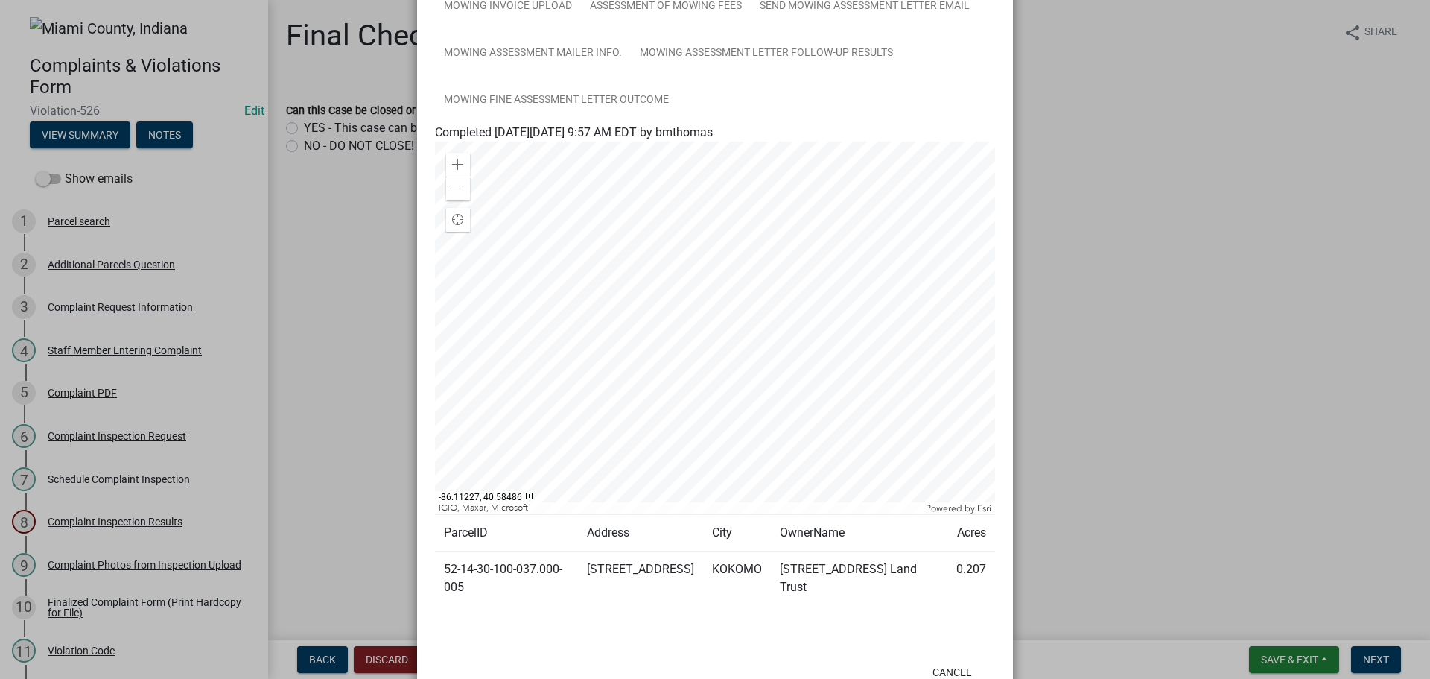
scroll to position [869, 0]
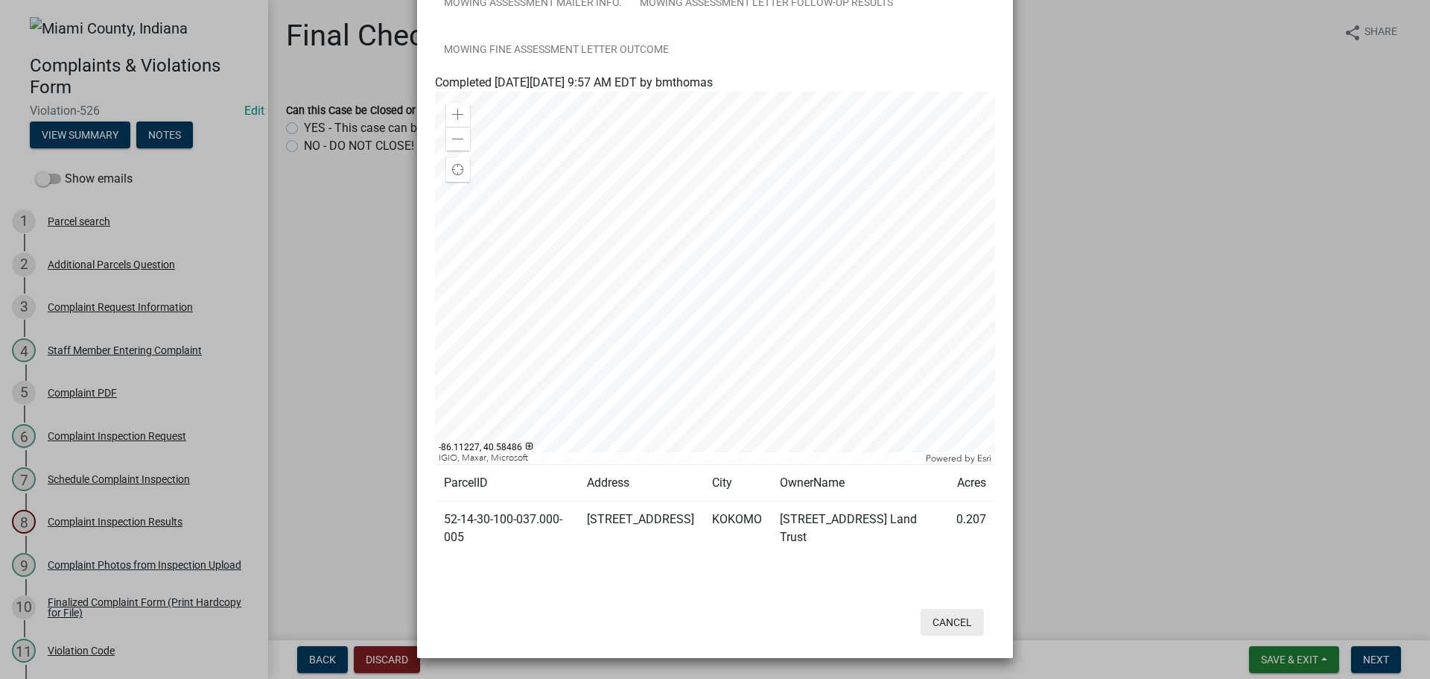
click at [966, 634] on button "Cancel" at bounding box center [952, 622] width 63 height 27
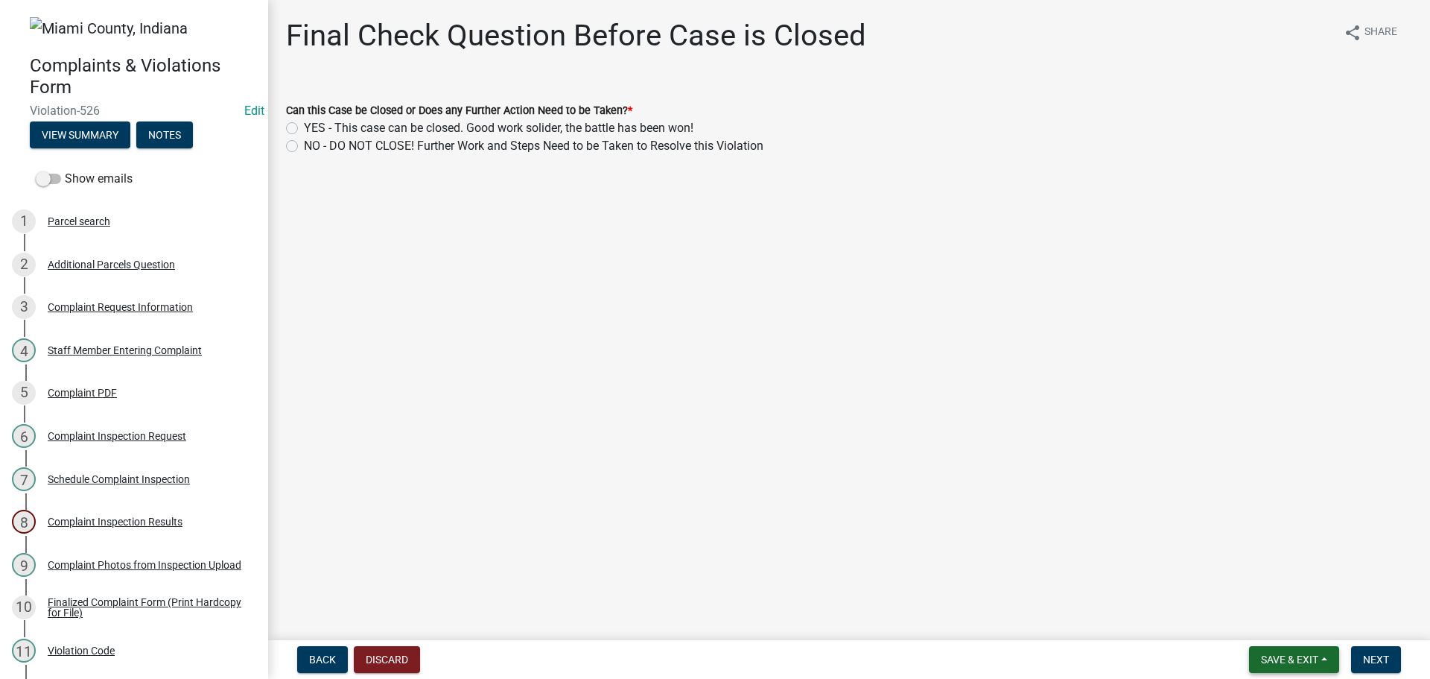
click at [1281, 662] on span "Save & Exit" at bounding box center [1289, 659] width 57 height 12
click at [1280, 629] on button "Save & Exit" at bounding box center [1279, 621] width 119 height 36
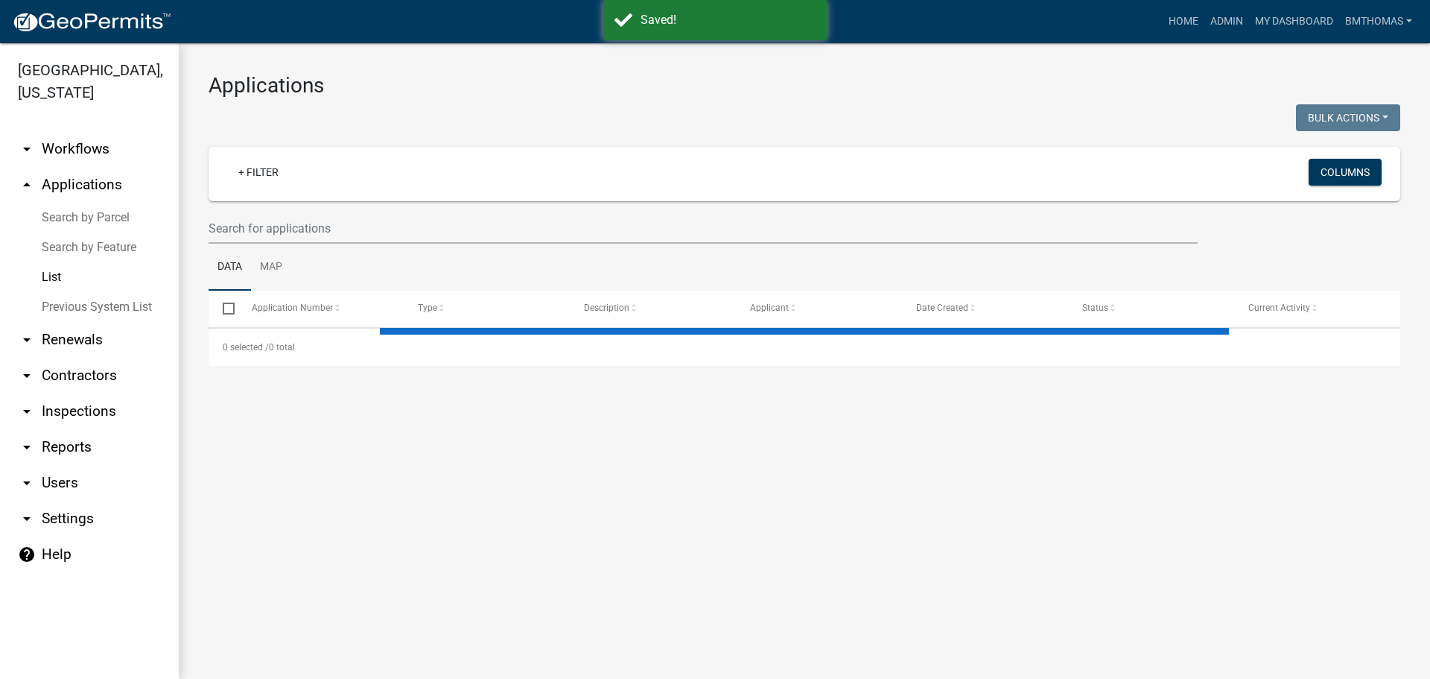
select select "3: 100"
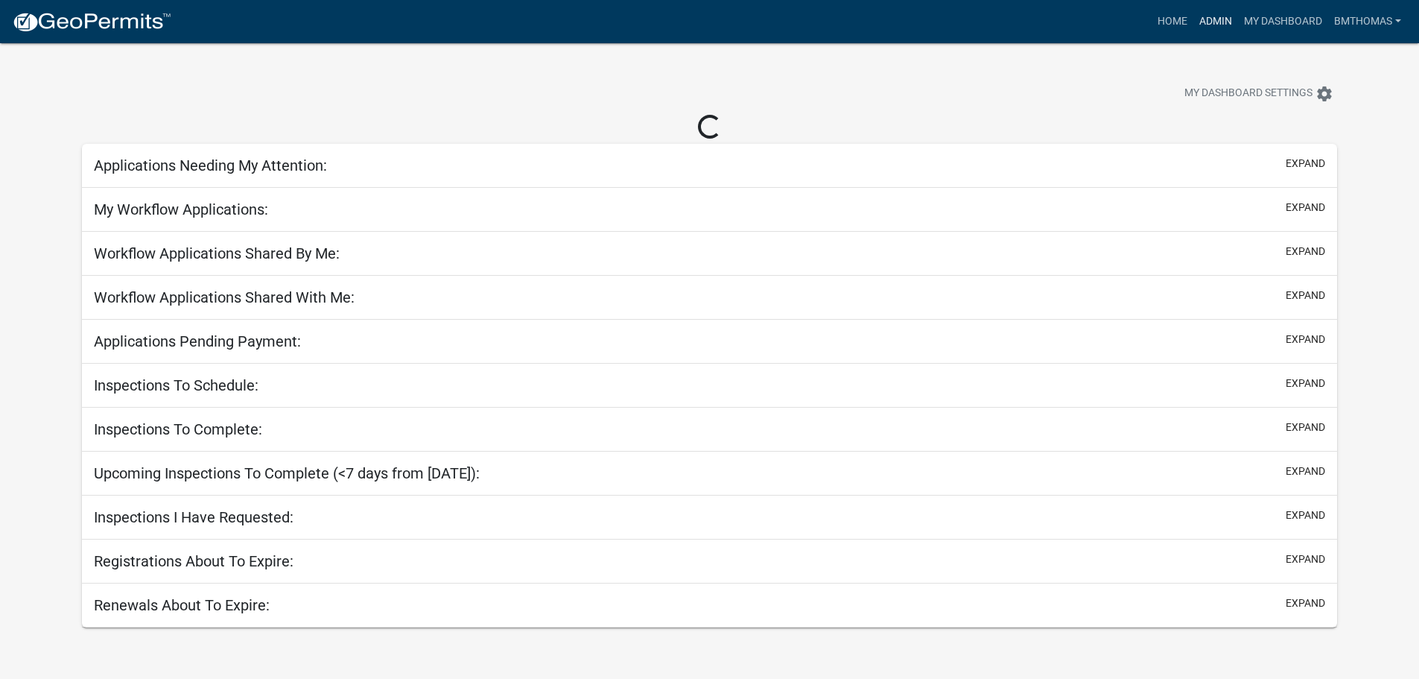
click at [1220, 22] on link "Admin" at bounding box center [1215, 21] width 45 height 28
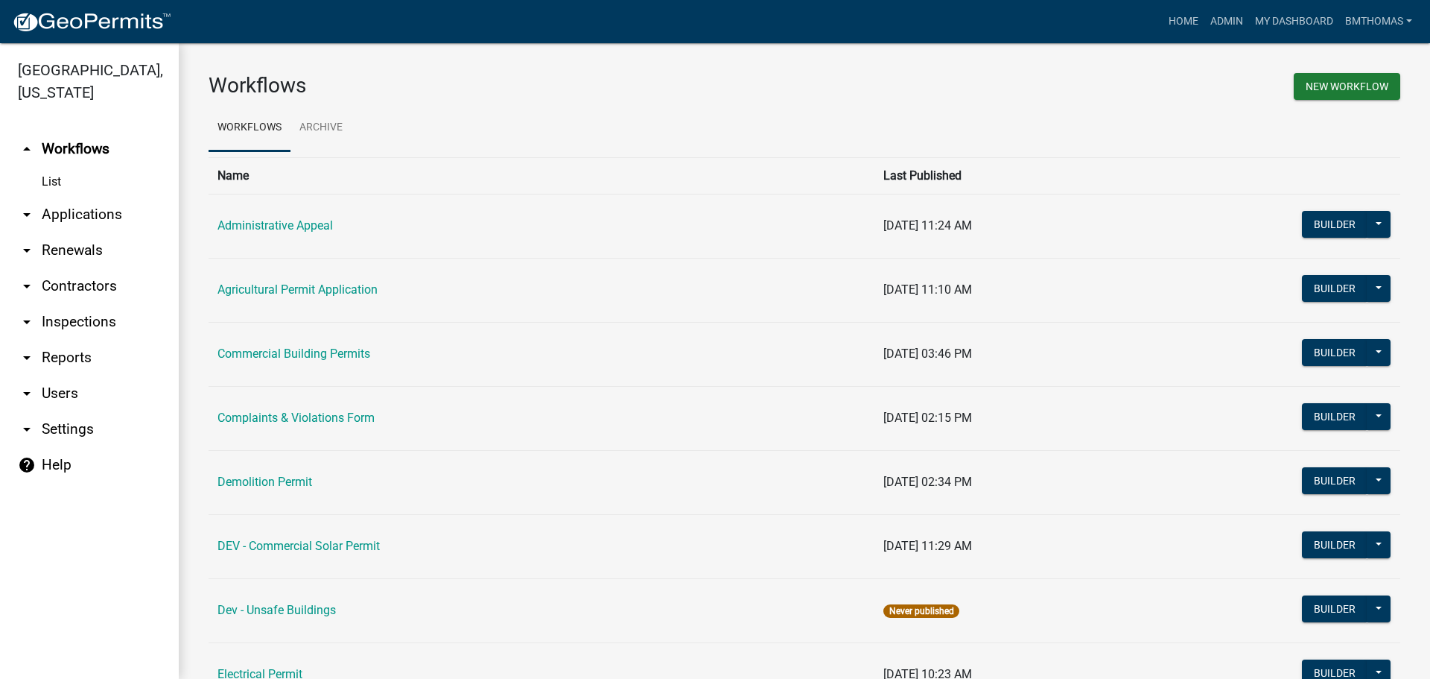
click at [64, 200] on link "arrow_drop_down Applications" at bounding box center [89, 215] width 179 height 36
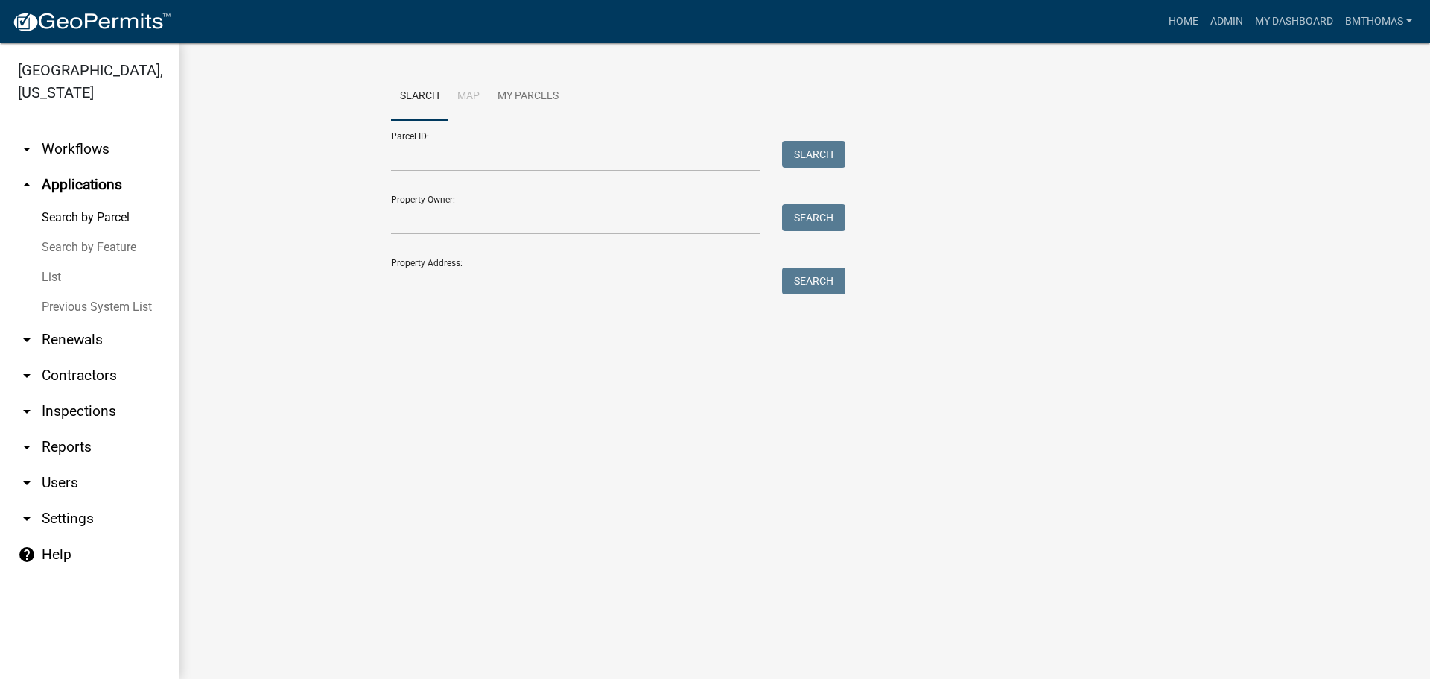
click at [51, 262] on link "List" at bounding box center [89, 277] width 179 height 30
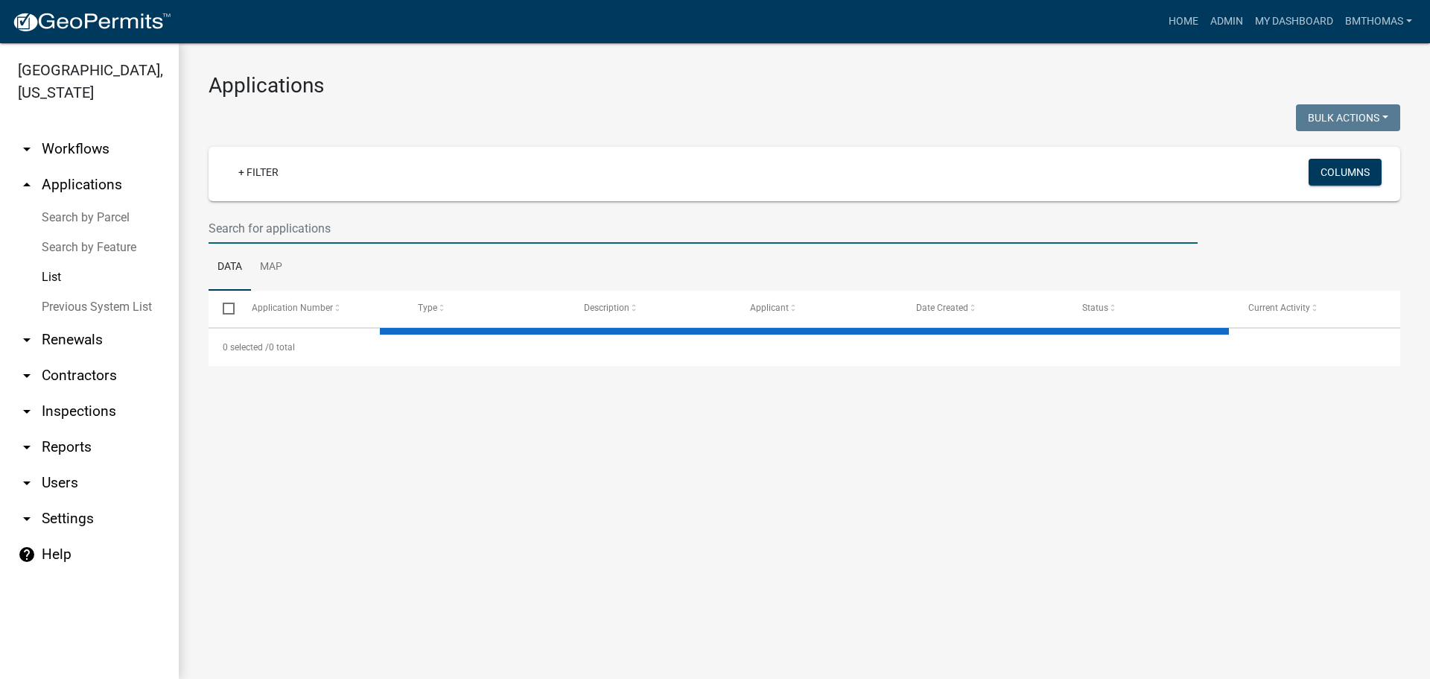
click at [235, 218] on input "text" at bounding box center [703, 228] width 989 height 31
select select "3: 100"
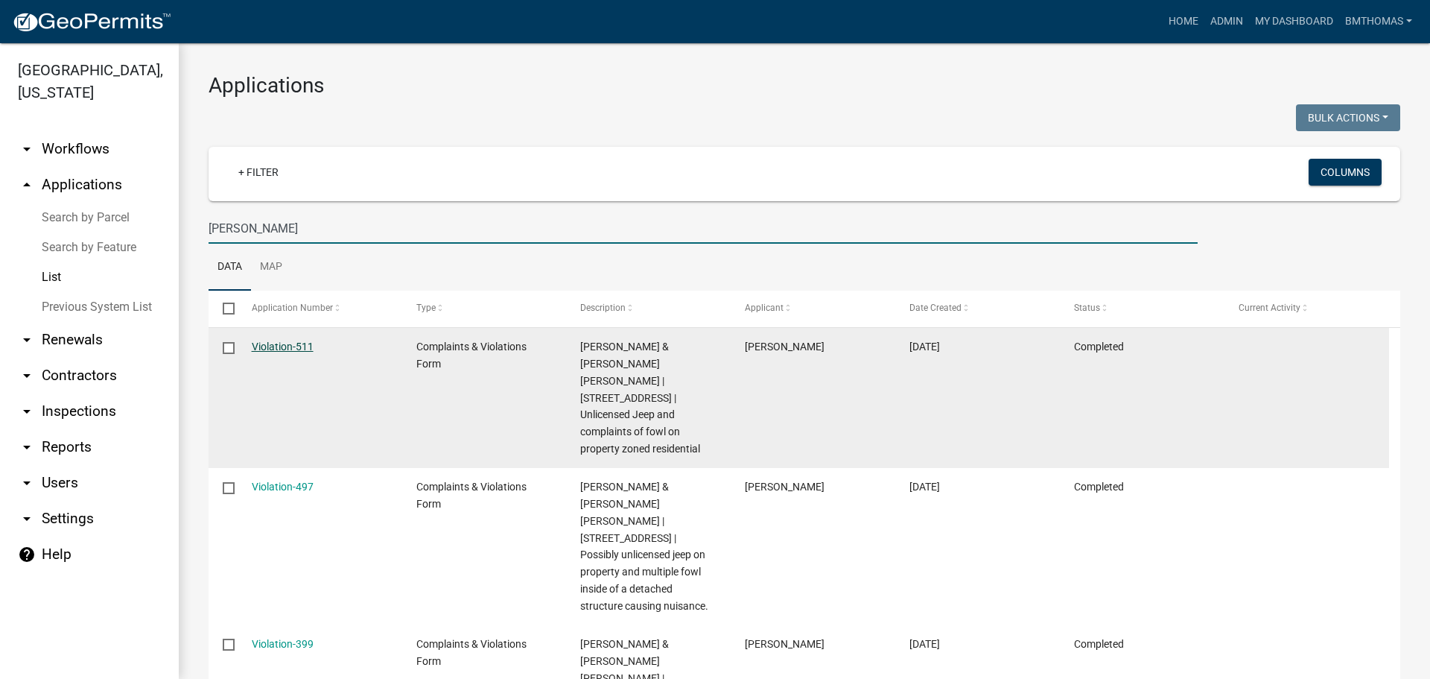
type input "creech"
click at [285, 342] on link "Violation-511" at bounding box center [283, 346] width 62 height 12
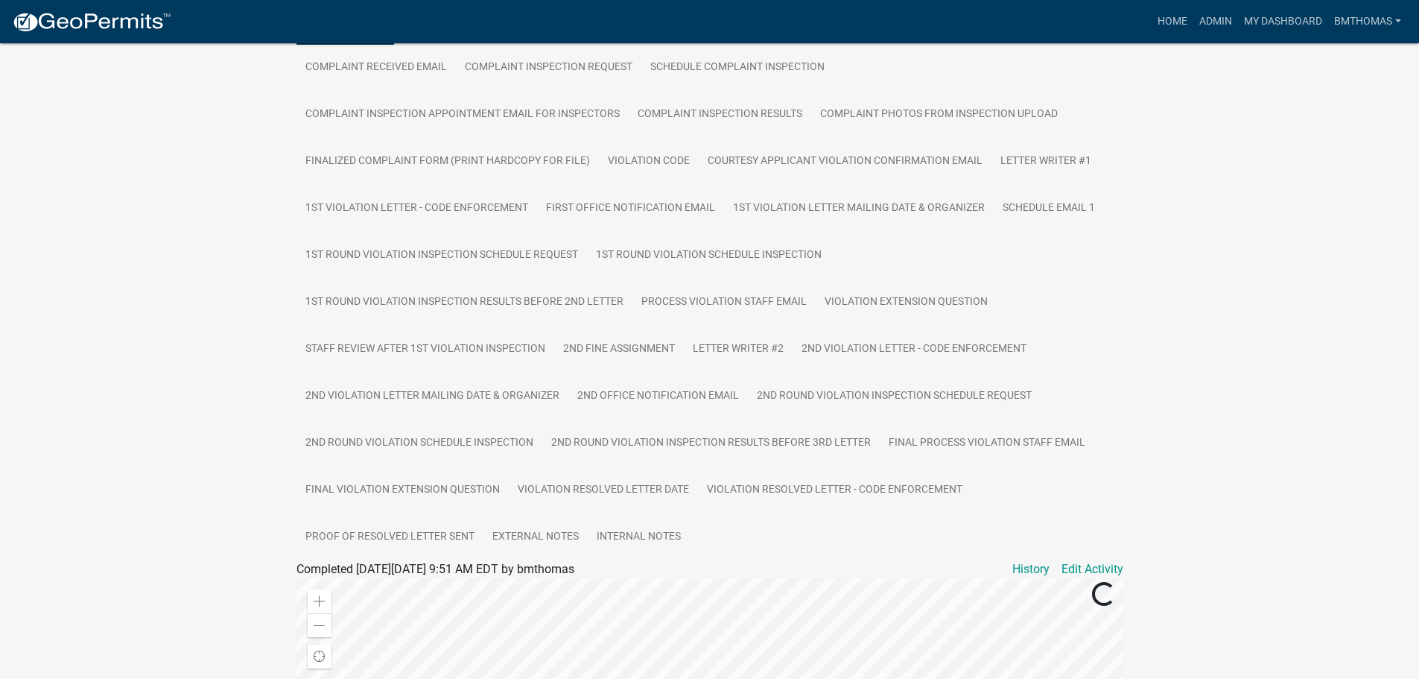
scroll to position [372, 0]
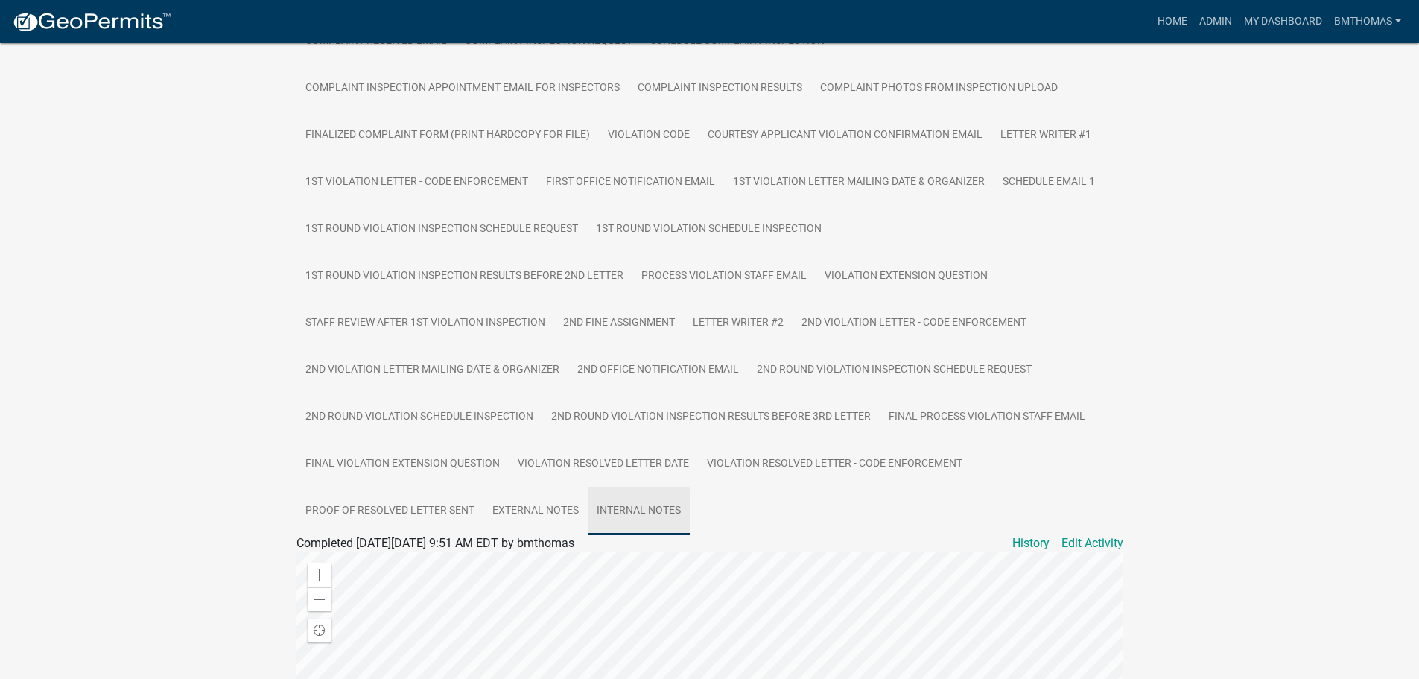
click at [664, 512] on link "Internal Notes" at bounding box center [639, 511] width 102 height 48
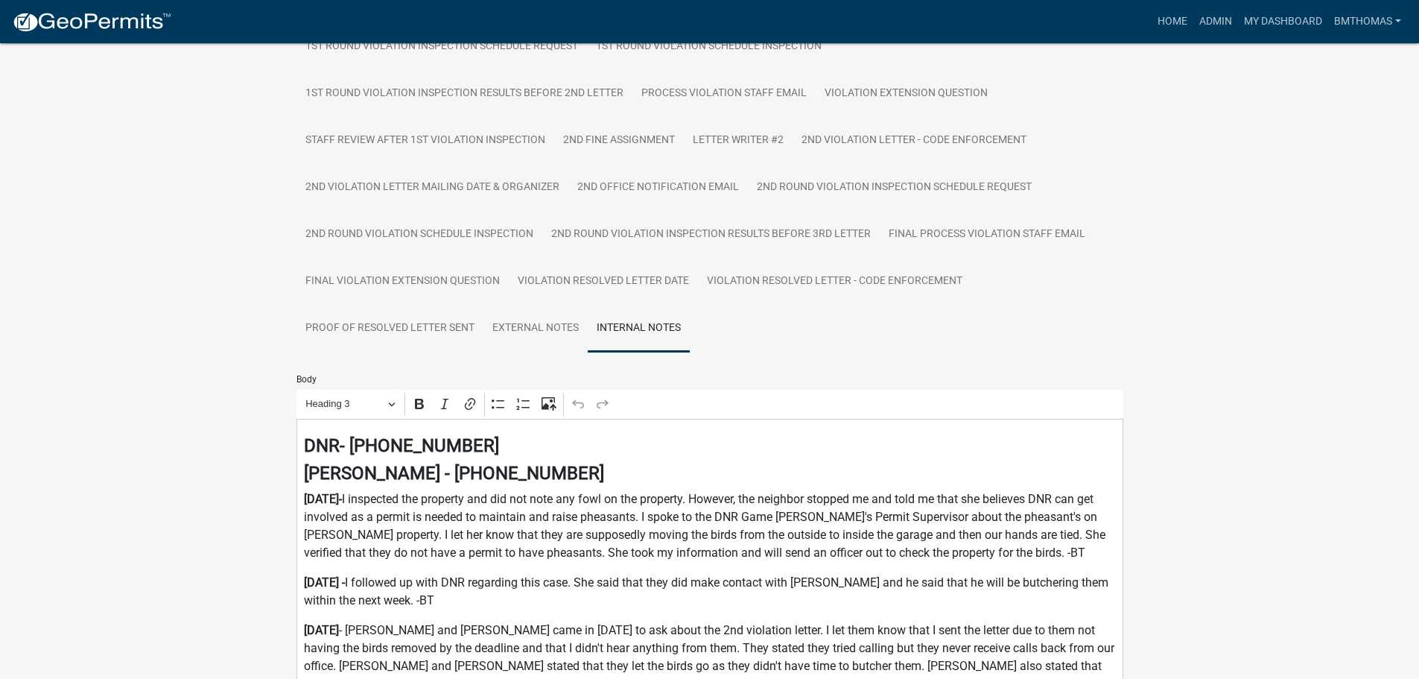
scroll to position [596, 0]
